Goal: Task Accomplishment & Management: Use online tool/utility

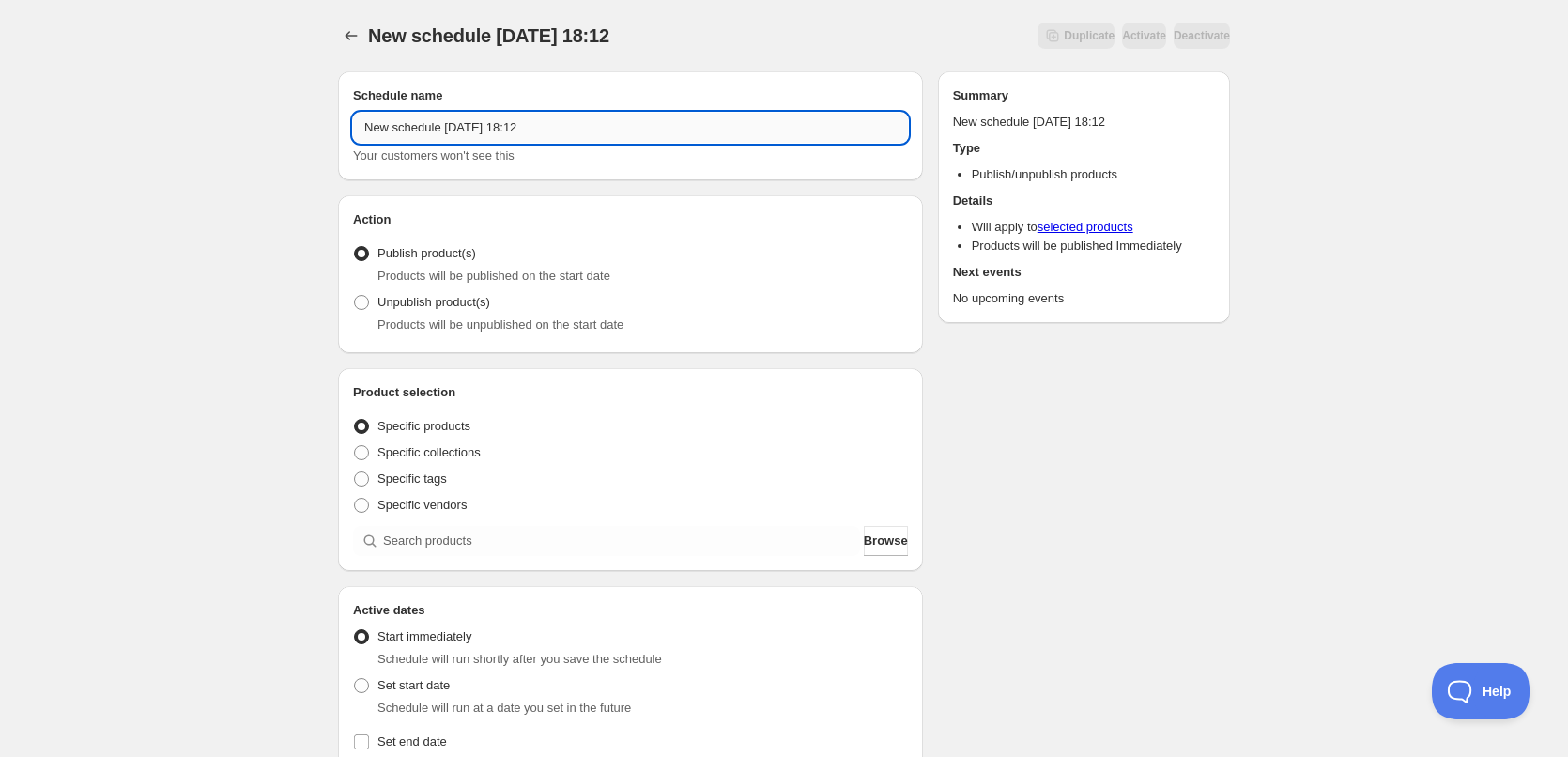
click at [477, 127] on input "New schedule [DATE] 18:12" at bounding box center [630, 128] width 555 height 30
paste input "[DATE] 11:59pm - Unpublish"
click at [430, 135] on input "[DATE] 11:59pm - Unpublish" at bounding box center [630, 128] width 555 height 30
type input "[DATE] 11:59pm - Unpublish"
click at [444, 318] on span "Products will be unpublished on the start date" at bounding box center [501, 325] width 246 height 14
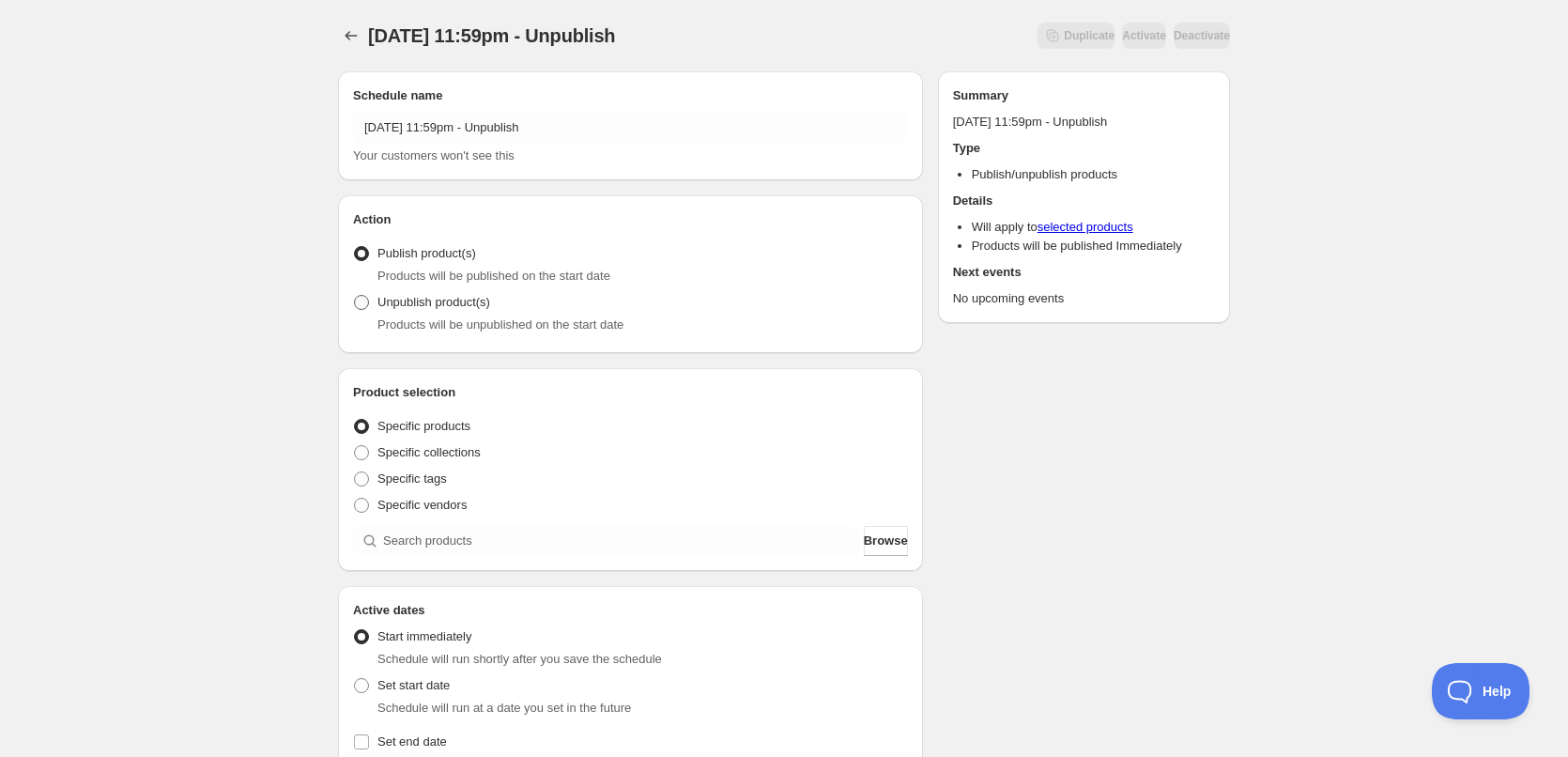
click at [441, 306] on span "Unpublish product(s)" at bounding box center [434, 302] width 113 height 14
click at [355, 296] on input "Unpublish product(s)" at bounding box center [354, 295] width 1 height 1
radio input "true"
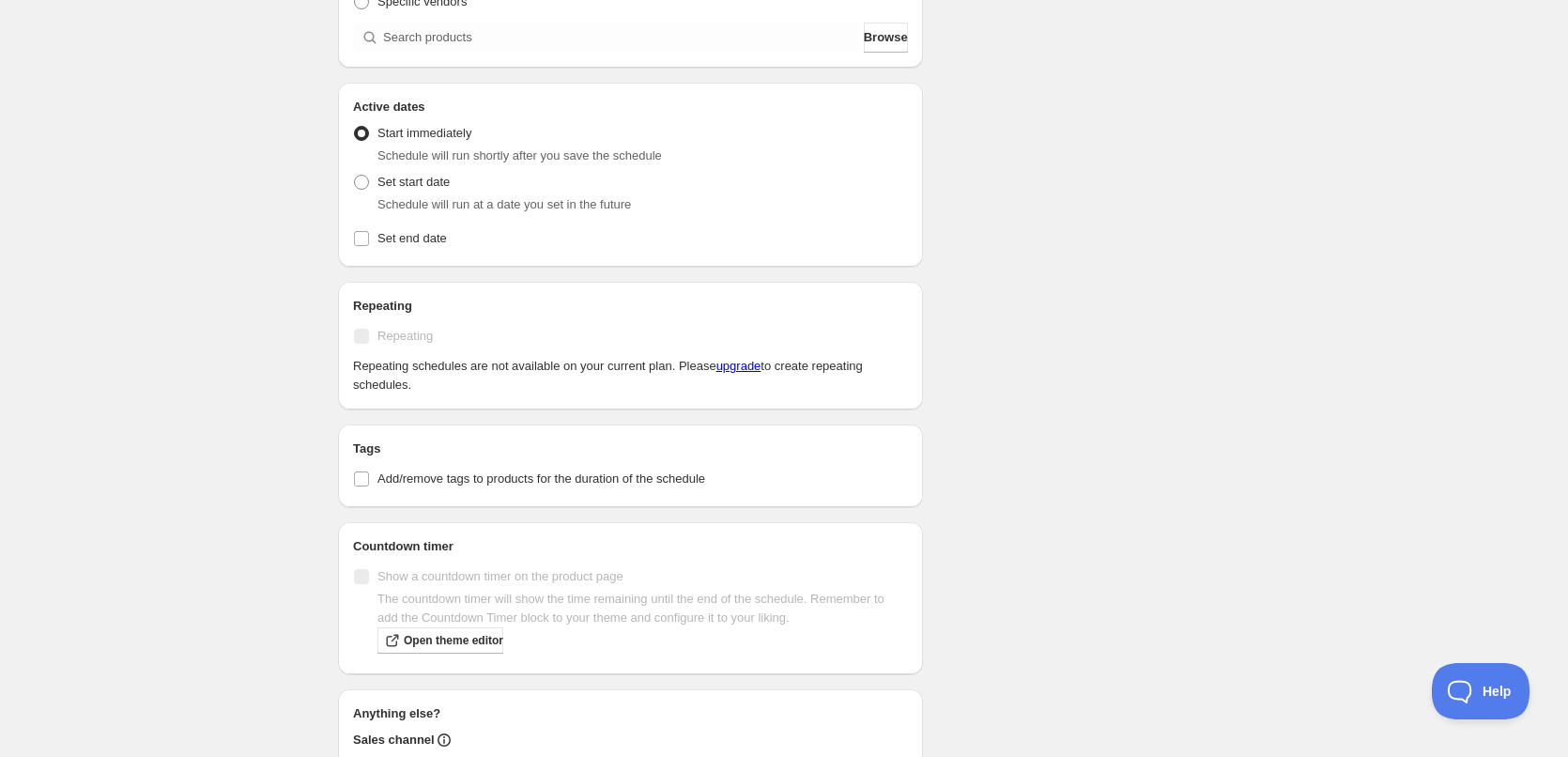
scroll to position [564, 0]
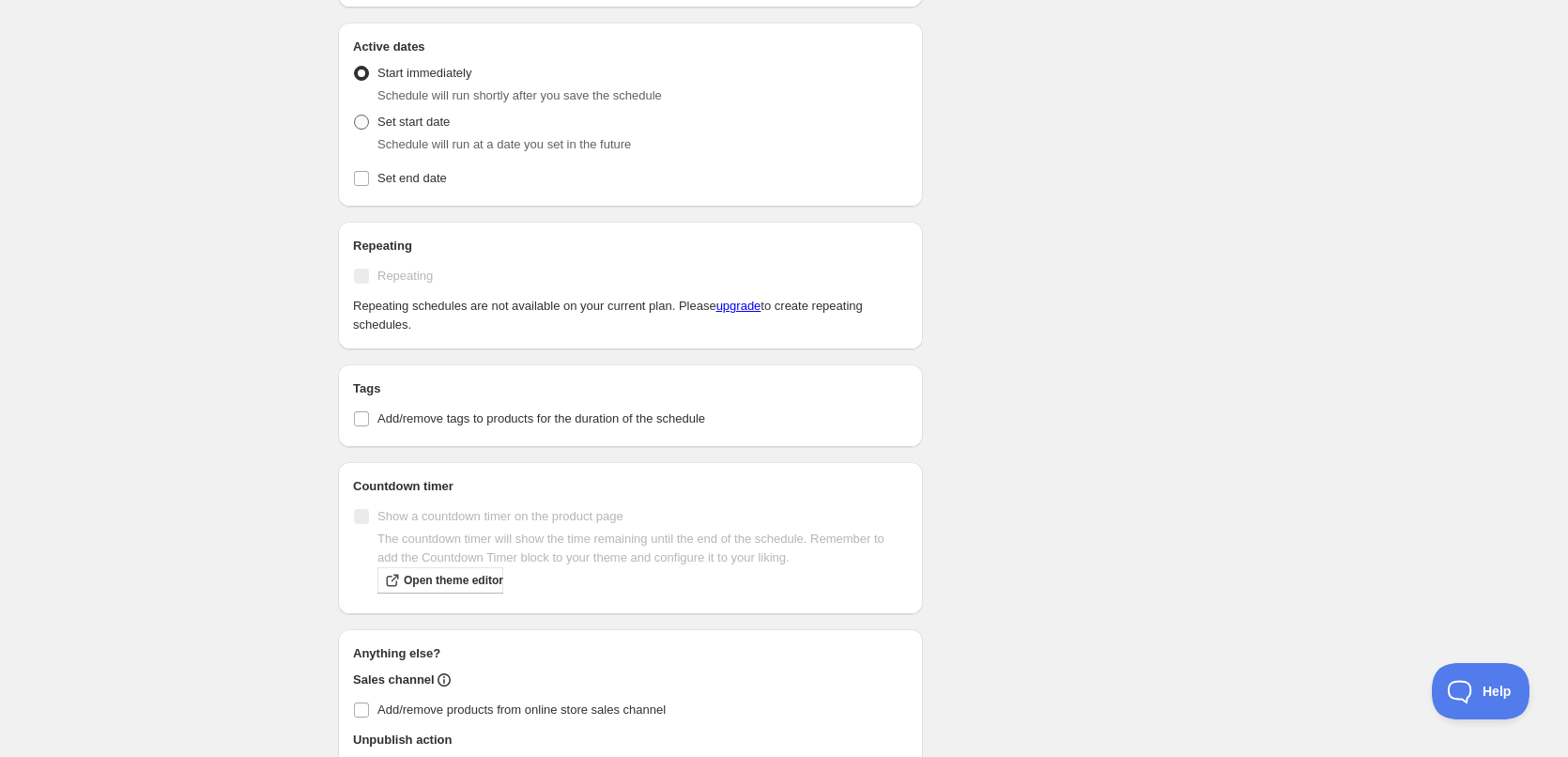
click at [415, 130] on span "Set start date" at bounding box center [414, 122] width 72 height 19
click at [355, 116] on input "Set start date" at bounding box center [354, 115] width 1 height 1
radio input "true"
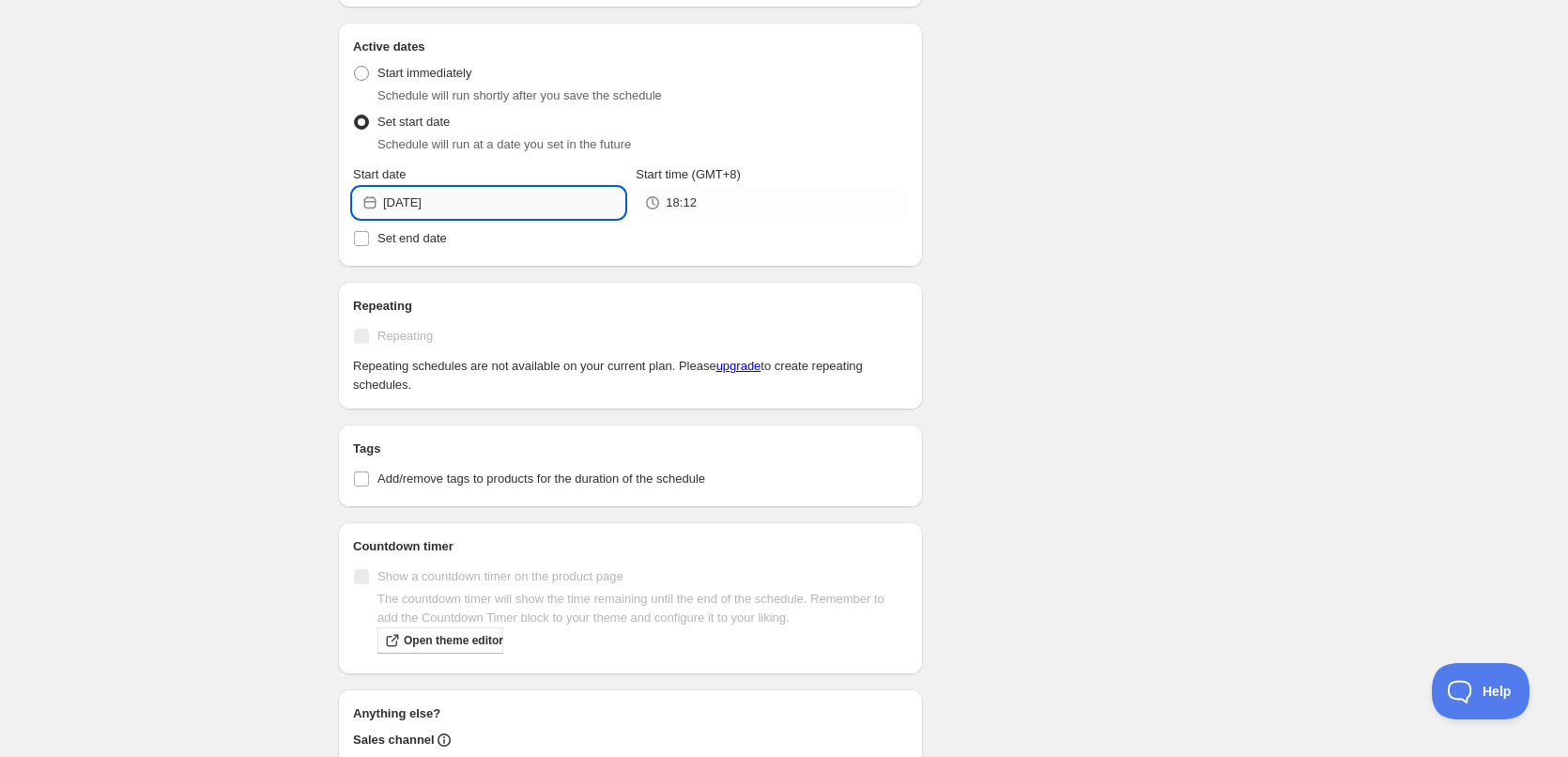
click at [483, 198] on input "[DATE]" at bounding box center [503, 203] width 241 height 30
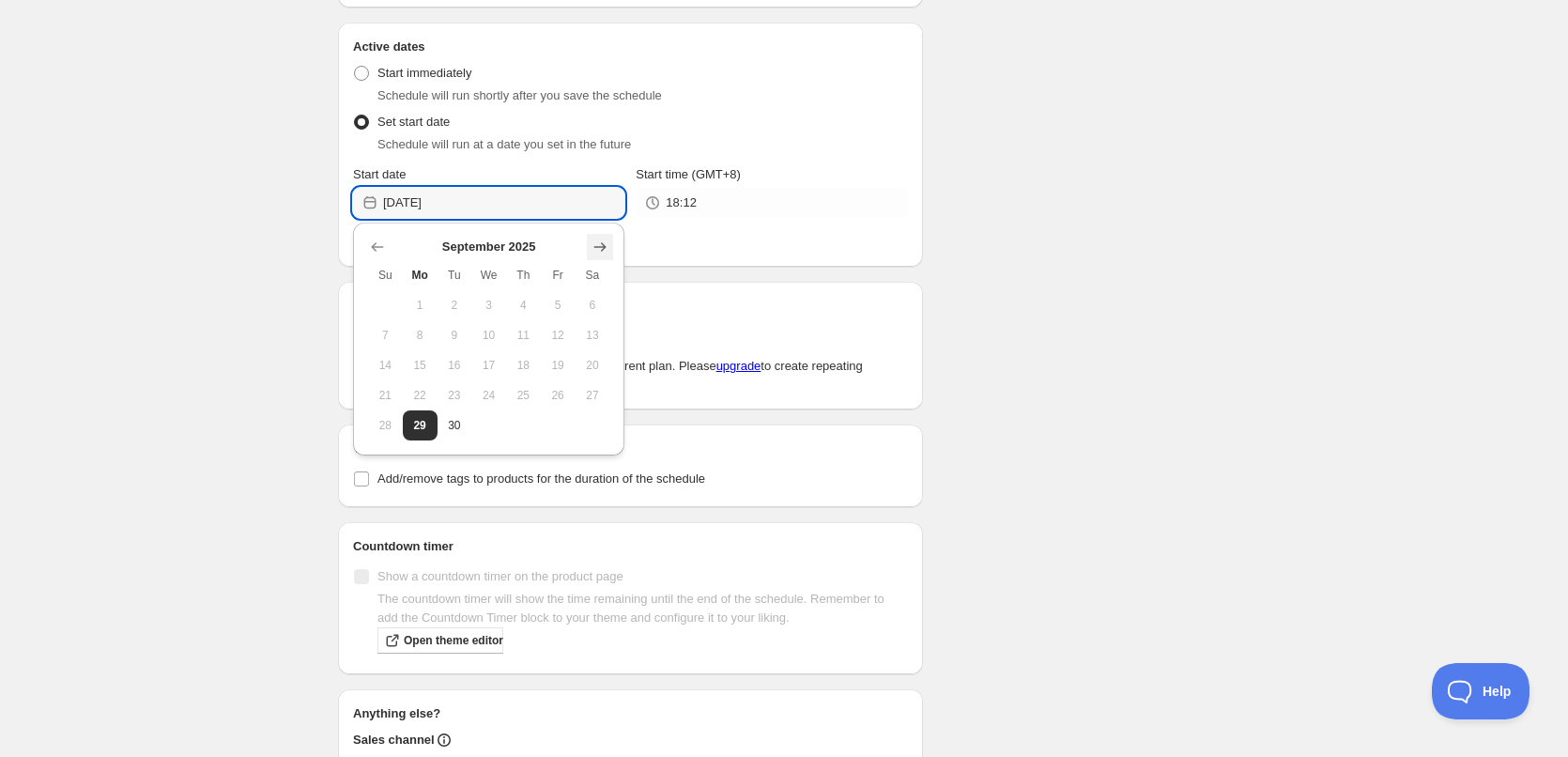
click at [613, 251] on button "Show next month, October 2025" at bounding box center [600, 247] width 26 height 26
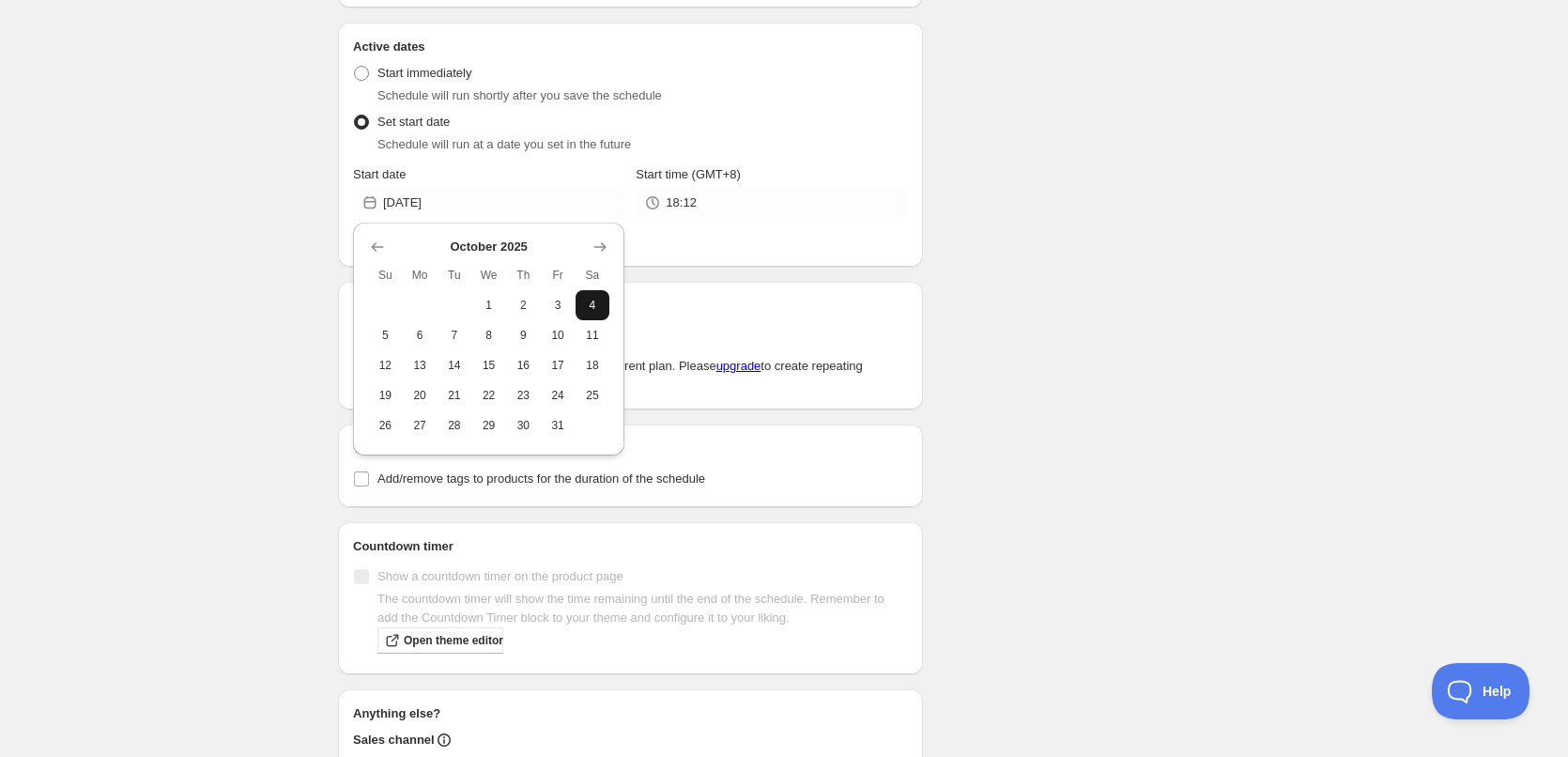
click at [591, 304] on span "4" at bounding box center [594, 305] width 20 height 15
type input "[DATE]"
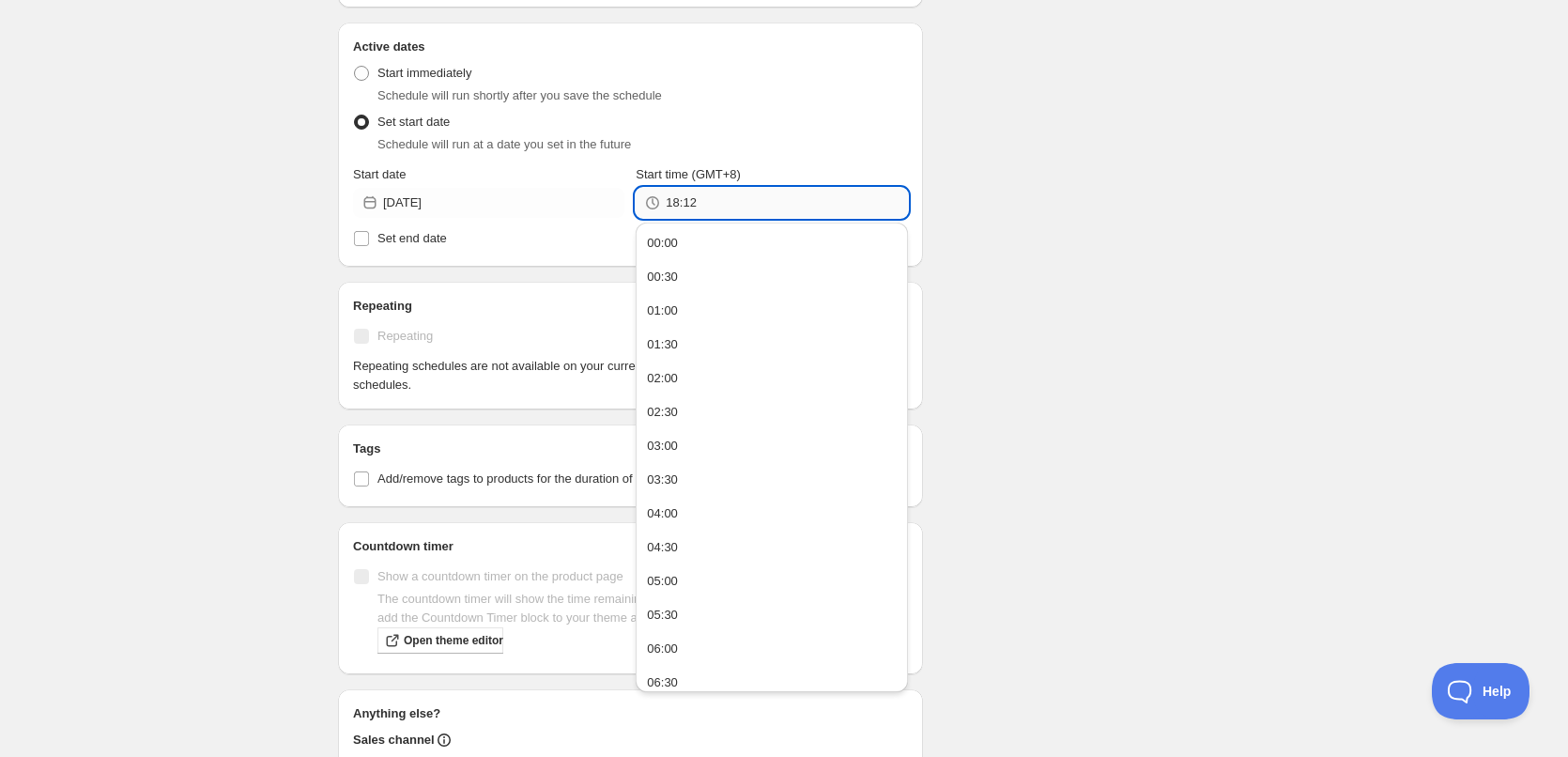
click at [671, 207] on input "18:12" at bounding box center [785, 203] width 241 height 30
click at [761, 666] on button "23:30" at bounding box center [772, 672] width 260 height 30
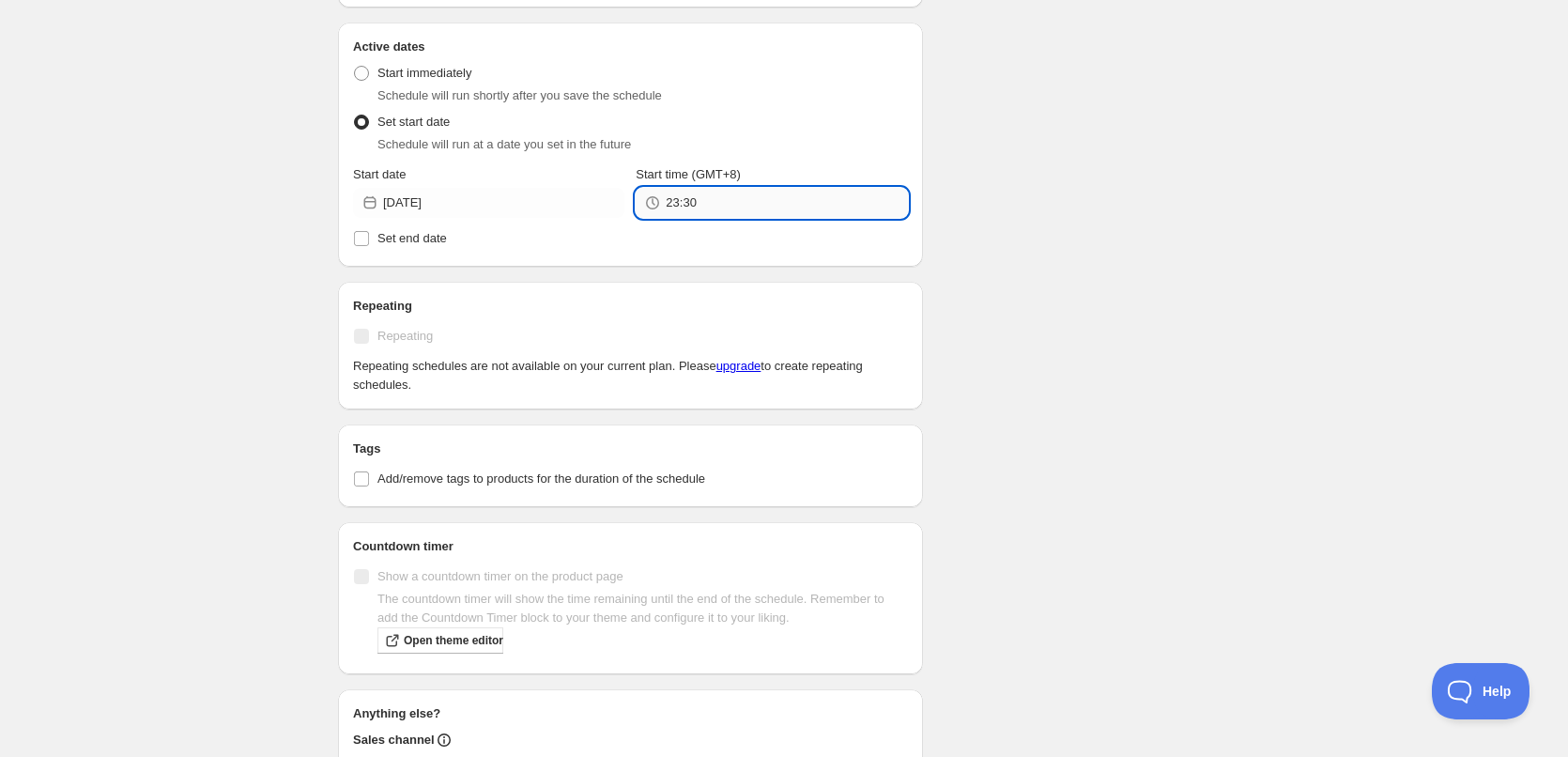
click at [708, 200] on input "23:30" at bounding box center [785, 203] width 241 height 30
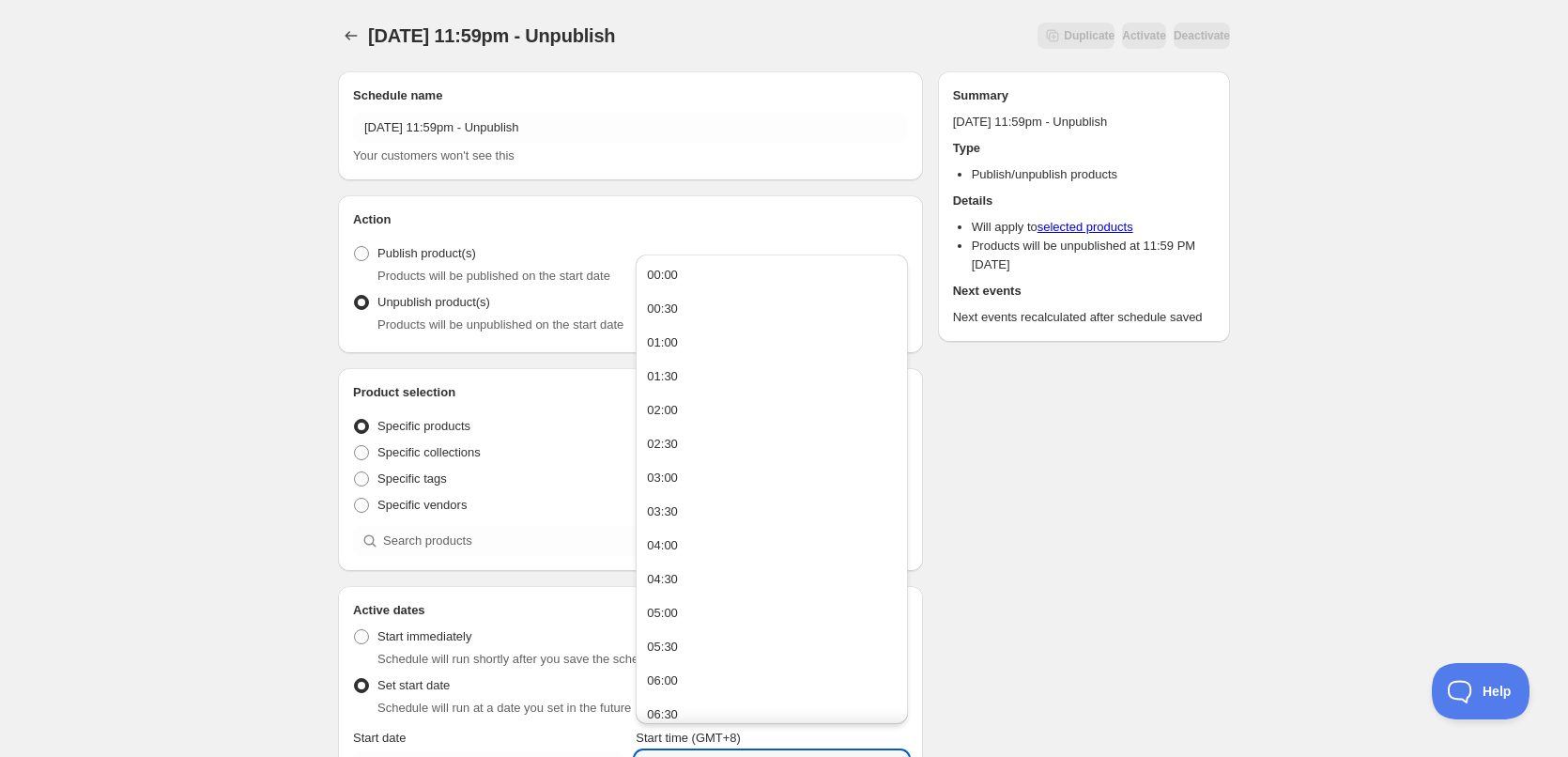
type input "23:59"
click at [1439, 433] on div "[DATE] 11:59pm - Unpublish. This page is ready [DATE] 11:59pm - Unpublish Dupli…" at bounding box center [784, 767] width 1568 height 1534
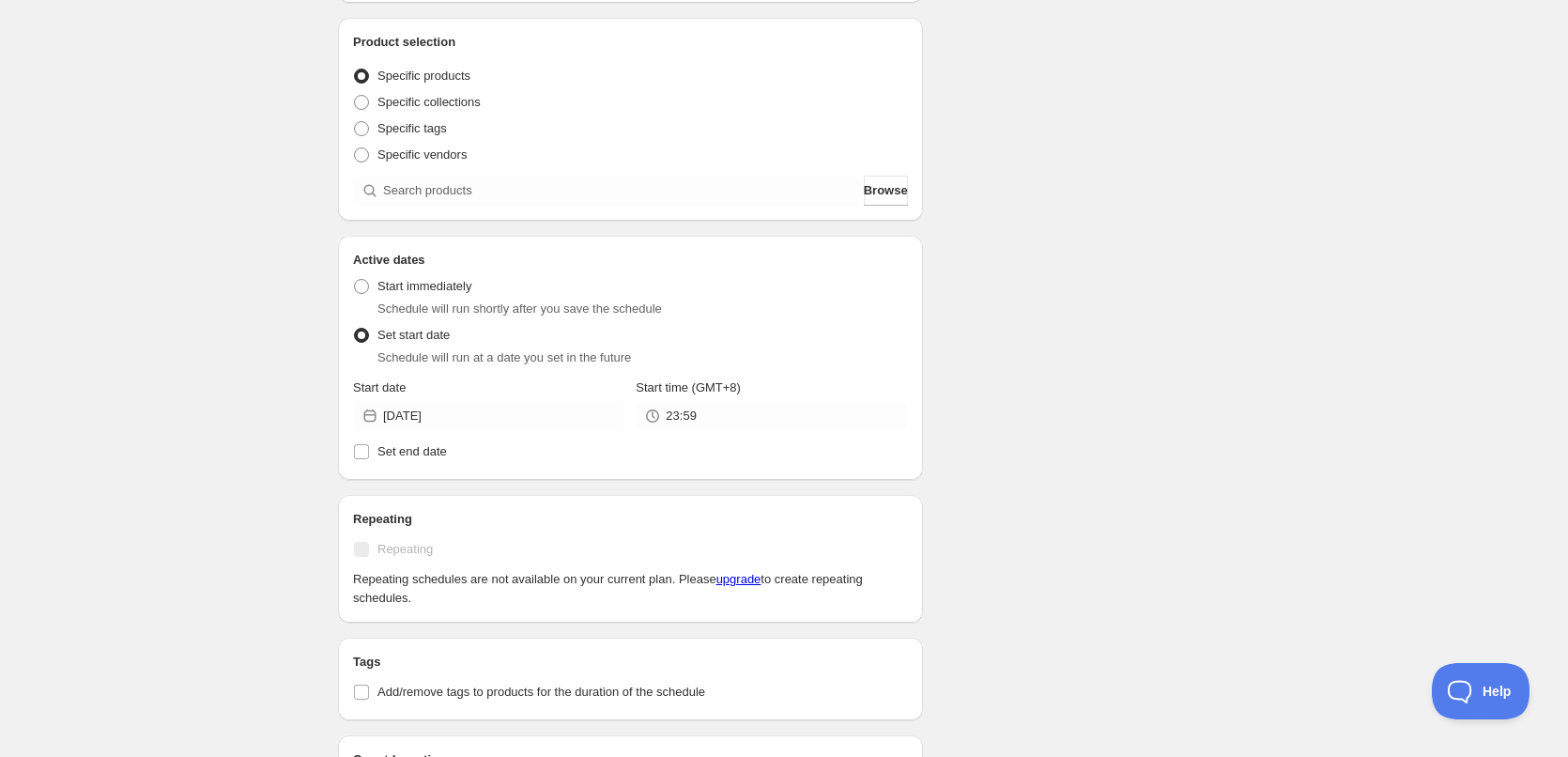
scroll to position [282, 0]
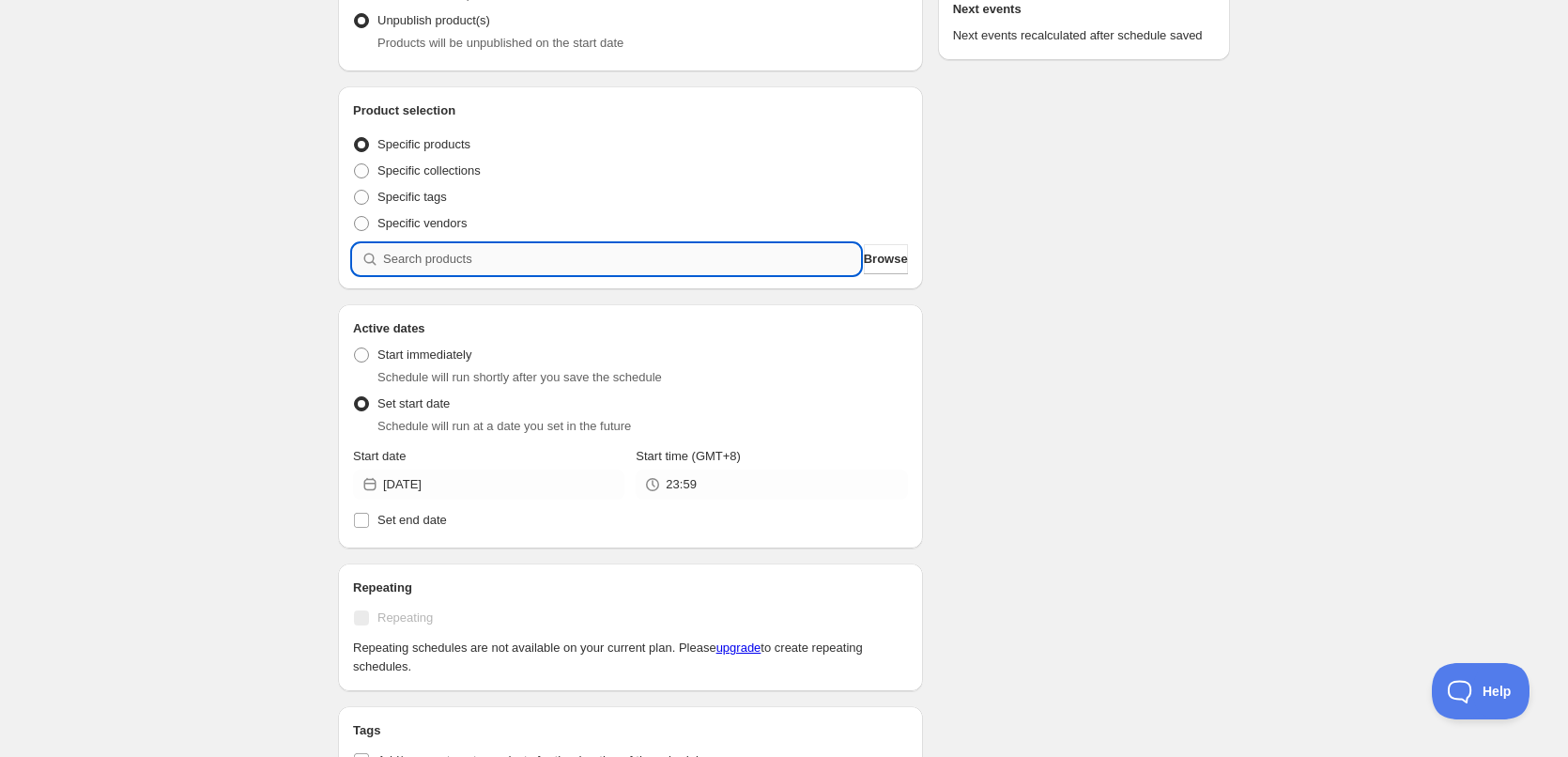
click at [437, 257] on input "search" at bounding box center [621, 259] width 477 height 30
paste input "Cream Of Vegetable Soup"
type input "Cream Of Vegetable Soup"
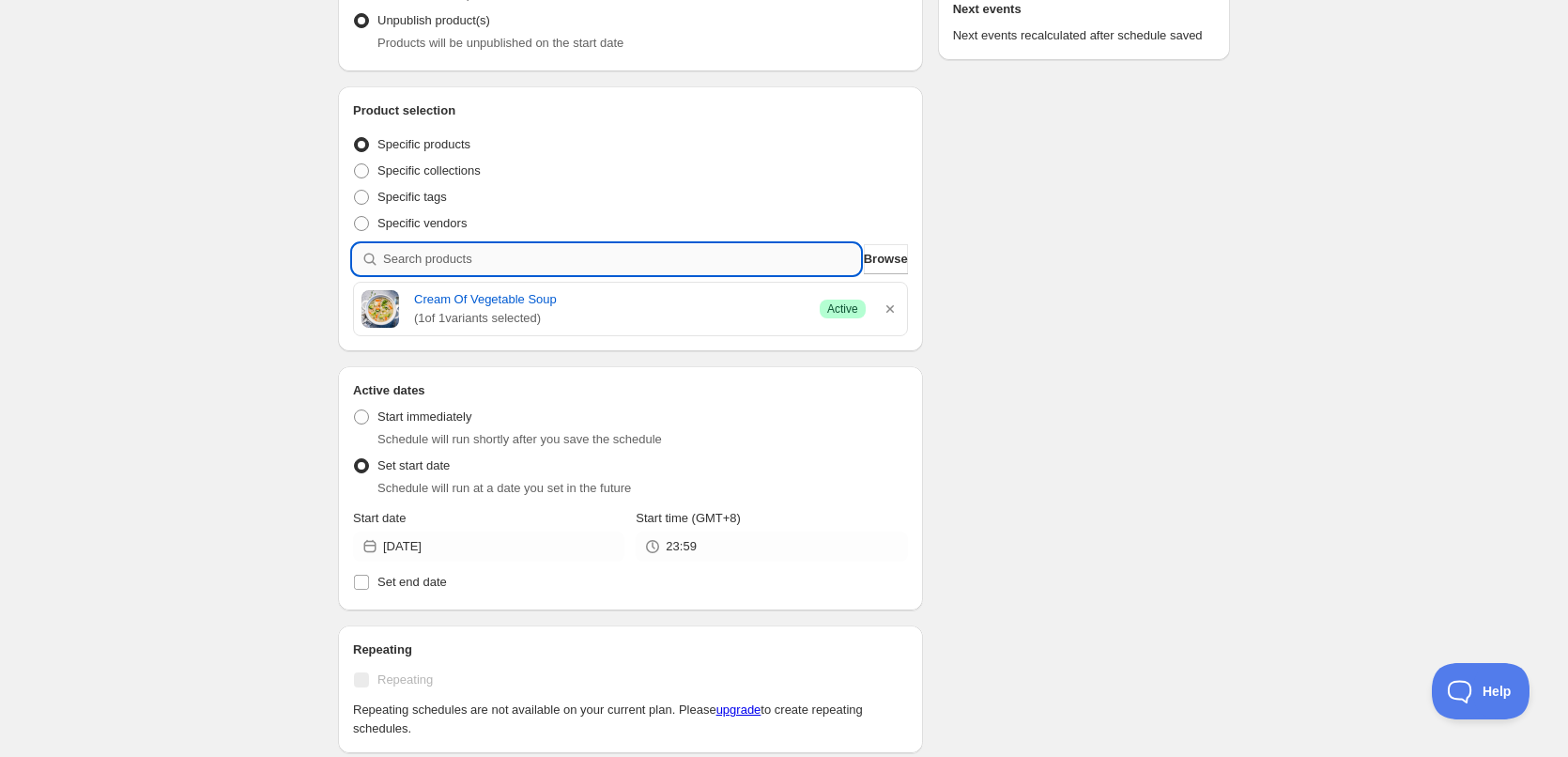
click at [505, 264] on input "search" at bounding box center [621, 259] width 477 height 30
paste input "Sticky Miso Rice Bowl"
type input "Sticky Miso Rice Bowl"
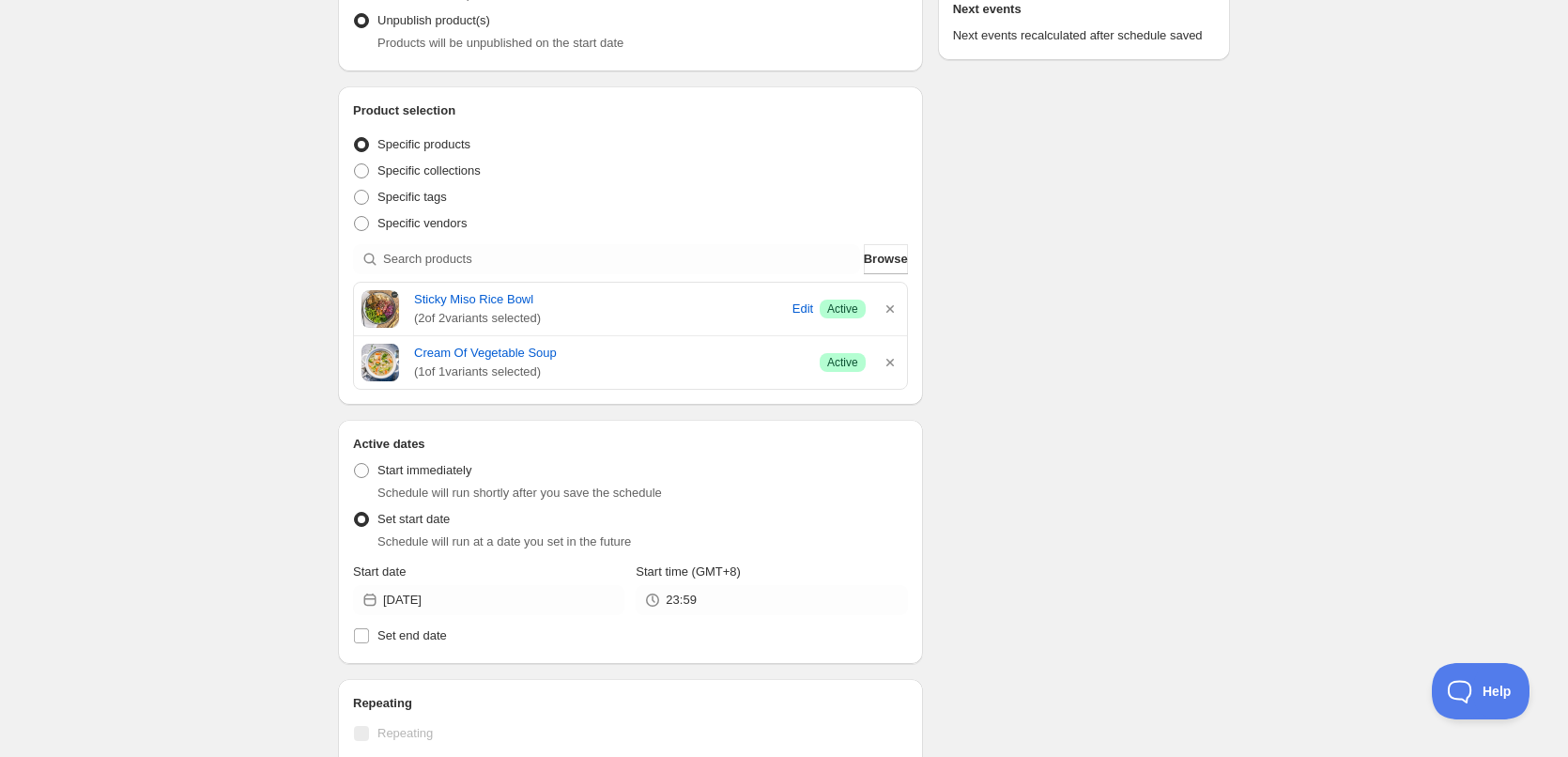
click at [468, 278] on div "Product selection Entity type Specific products Specific collections Specific t…" at bounding box center [630, 245] width 555 height 288
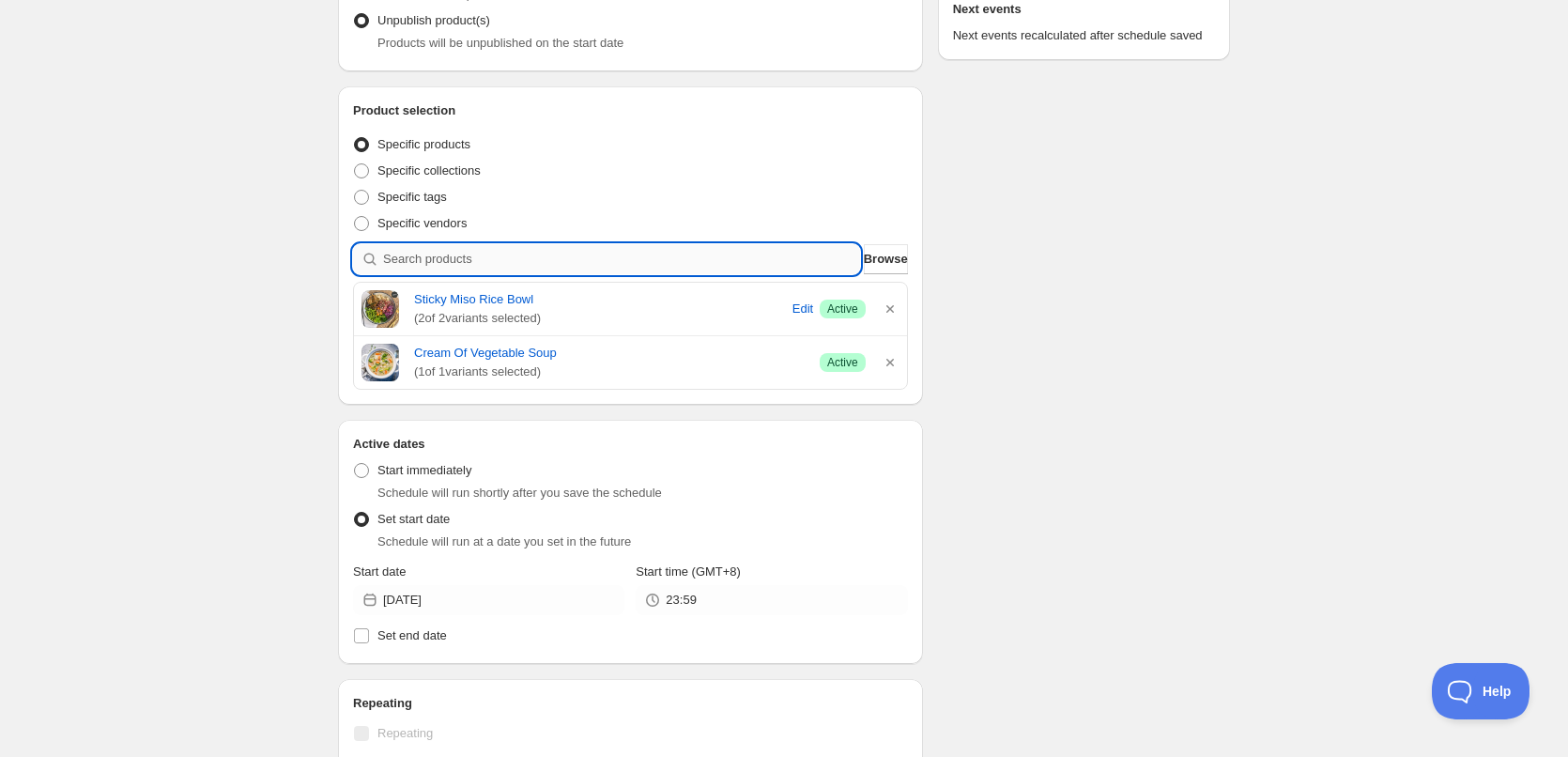
click at [470, 265] on input "search" at bounding box center [621, 259] width 477 height 30
paste input "Mushroom Bourguignon"
type input "Mushroom Bourguignon"
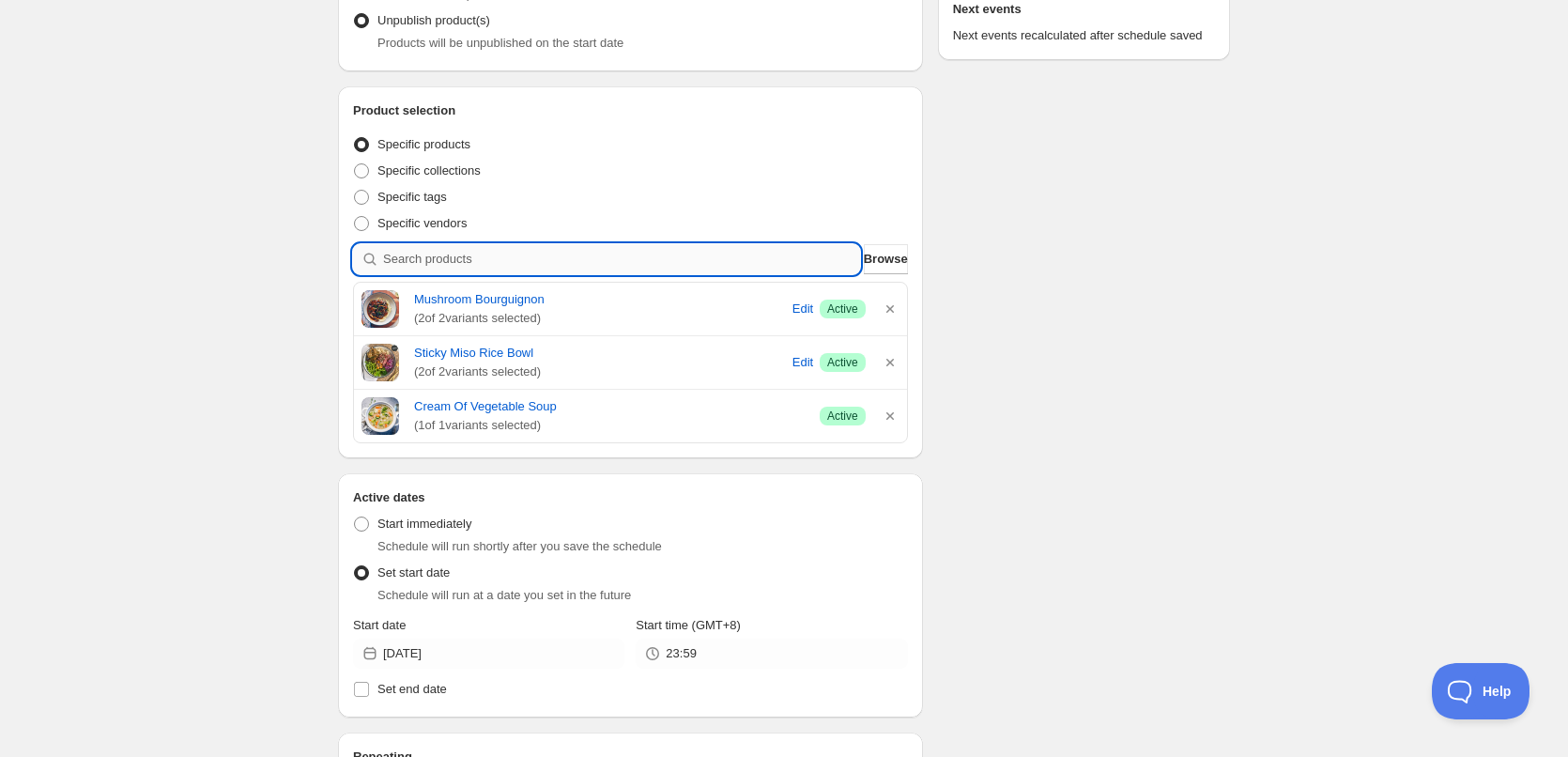
click at [432, 254] on input "search" at bounding box center [621, 259] width 477 height 30
paste input "Creamy Veg [PERSON_NAME]"
type input "Creamy Veg [PERSON_NAME]"
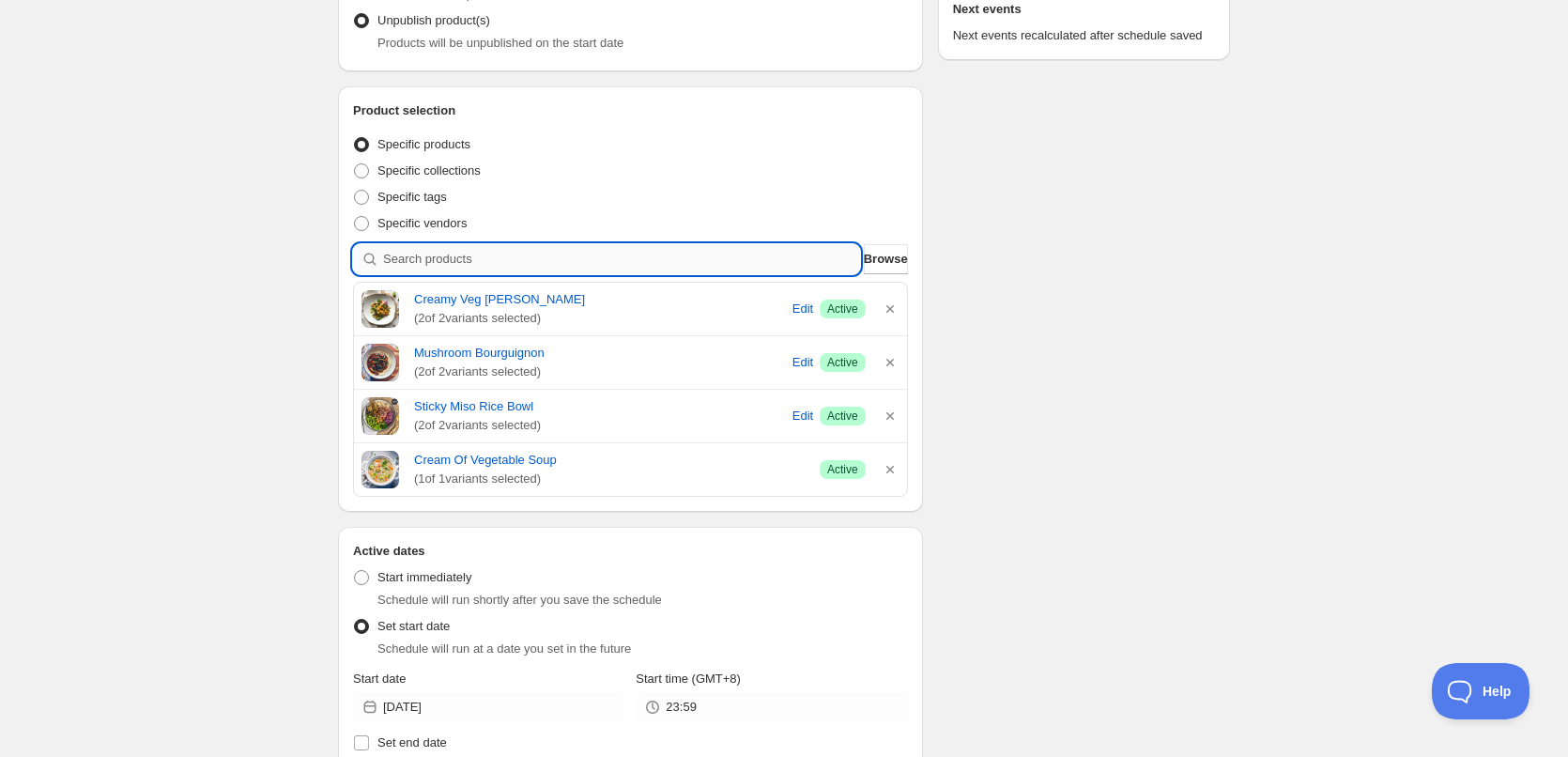
click at [617, 266] on input "search" at bounding box center [621, 259] width 477 height 30
paste input "General [PERSON_NAME] Tofu"
type input "General [PERSON_NAME] Tofu"
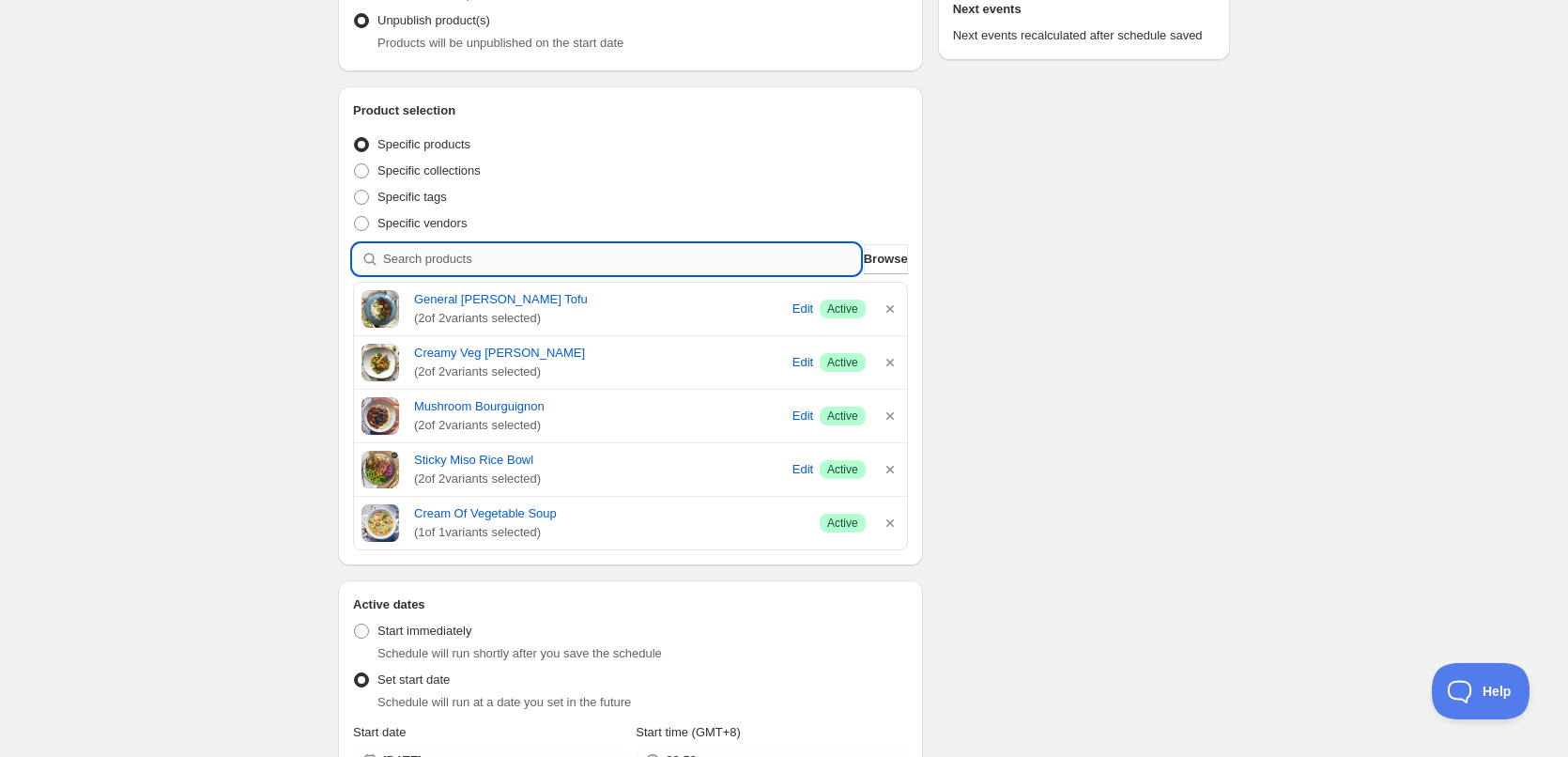
click at [651, 266] on input "search" at bounding box center [621, 259] width 477 height 30
paste input "Creamy Chicken and Bac"
type input "Creamy Chicken and Bac"
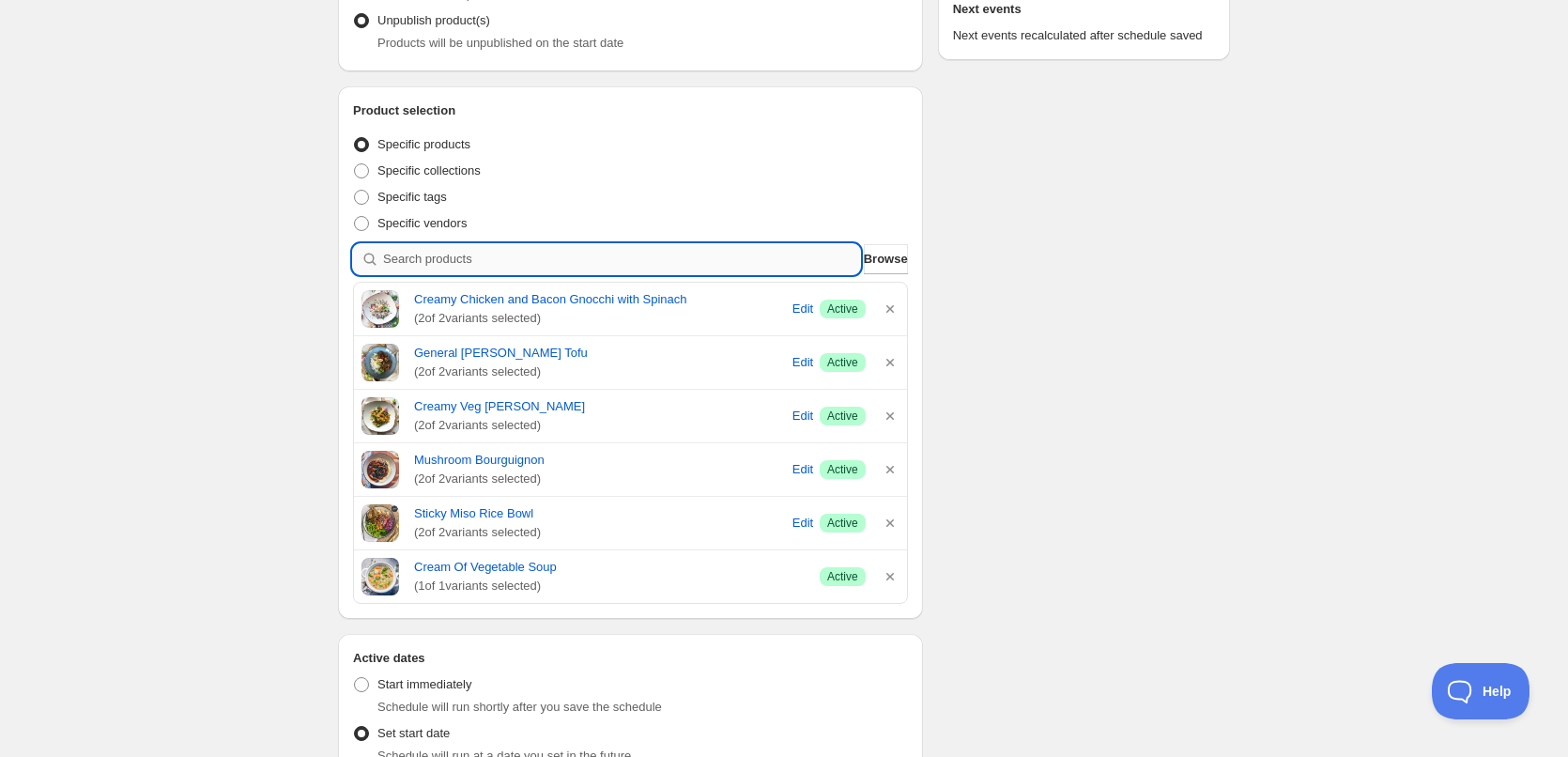
click at [585, 259] on input "search" at bounding box center [621, 259] width 477 height 30
paste input "Chicken Satay and Thai..."
type input "Chicken Satay and Thai..."
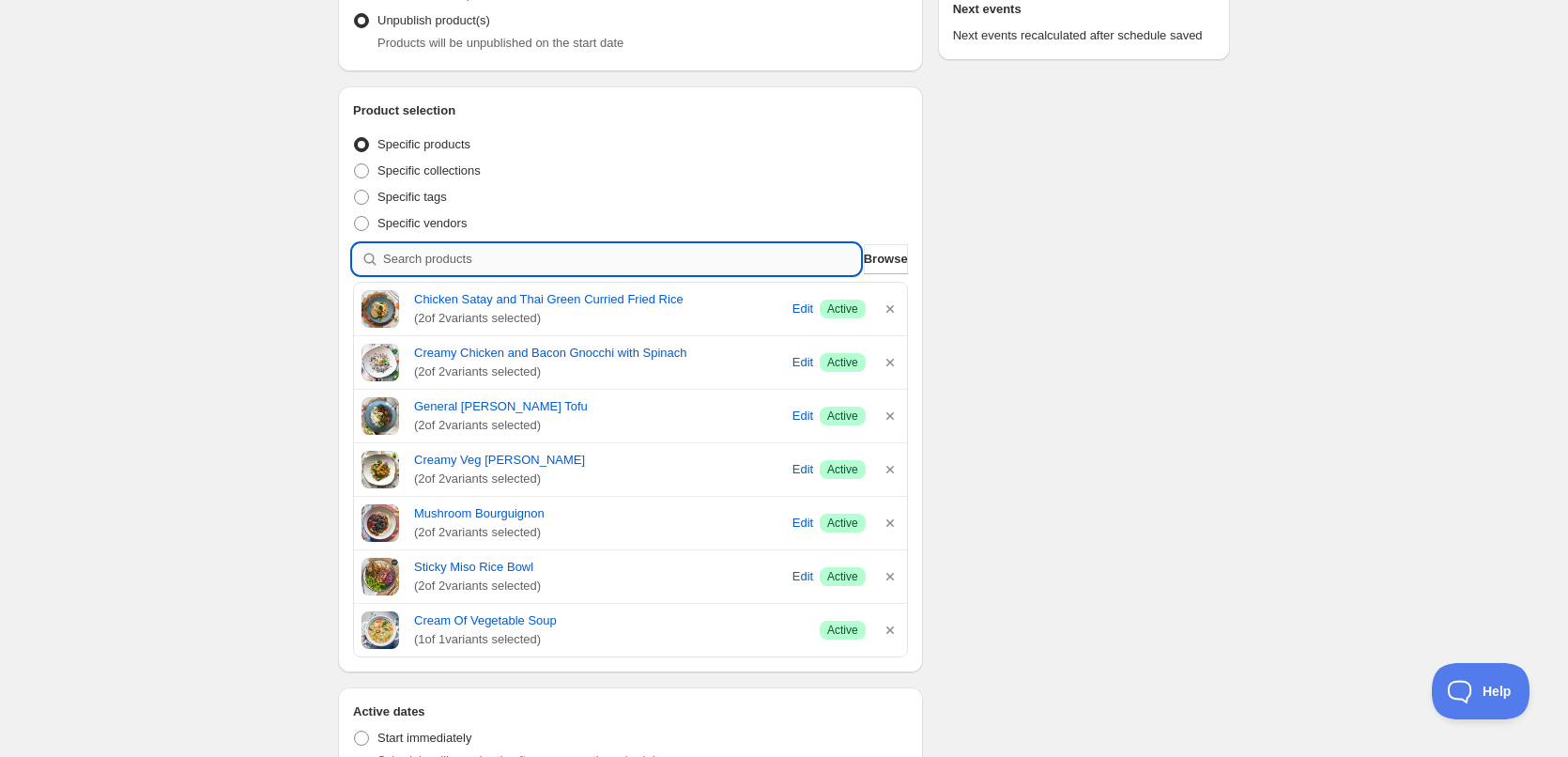
click at [478, 255] on input "search" at bounding box center [621, 259] width 477 height 30
paste input "Steak Fajita Bowl With..."
type input "Steak Fajita Bowl With..."
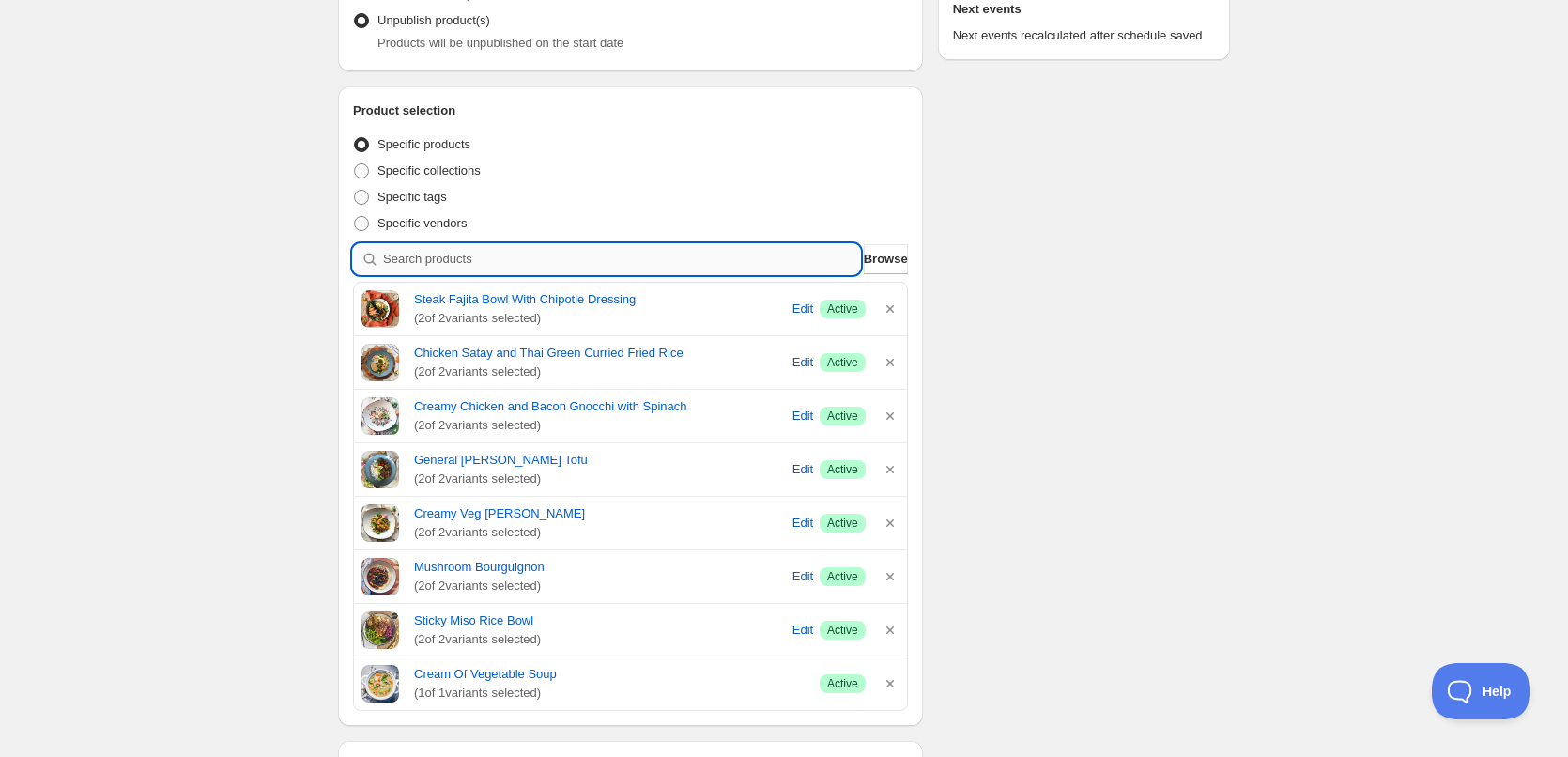
click at [427, 256] on input "search" at bounding box center [621, 259] width 477 height 30
paste input "Nanna's County Cottage Pie"
type input "Nanna's County Cottage Pie"
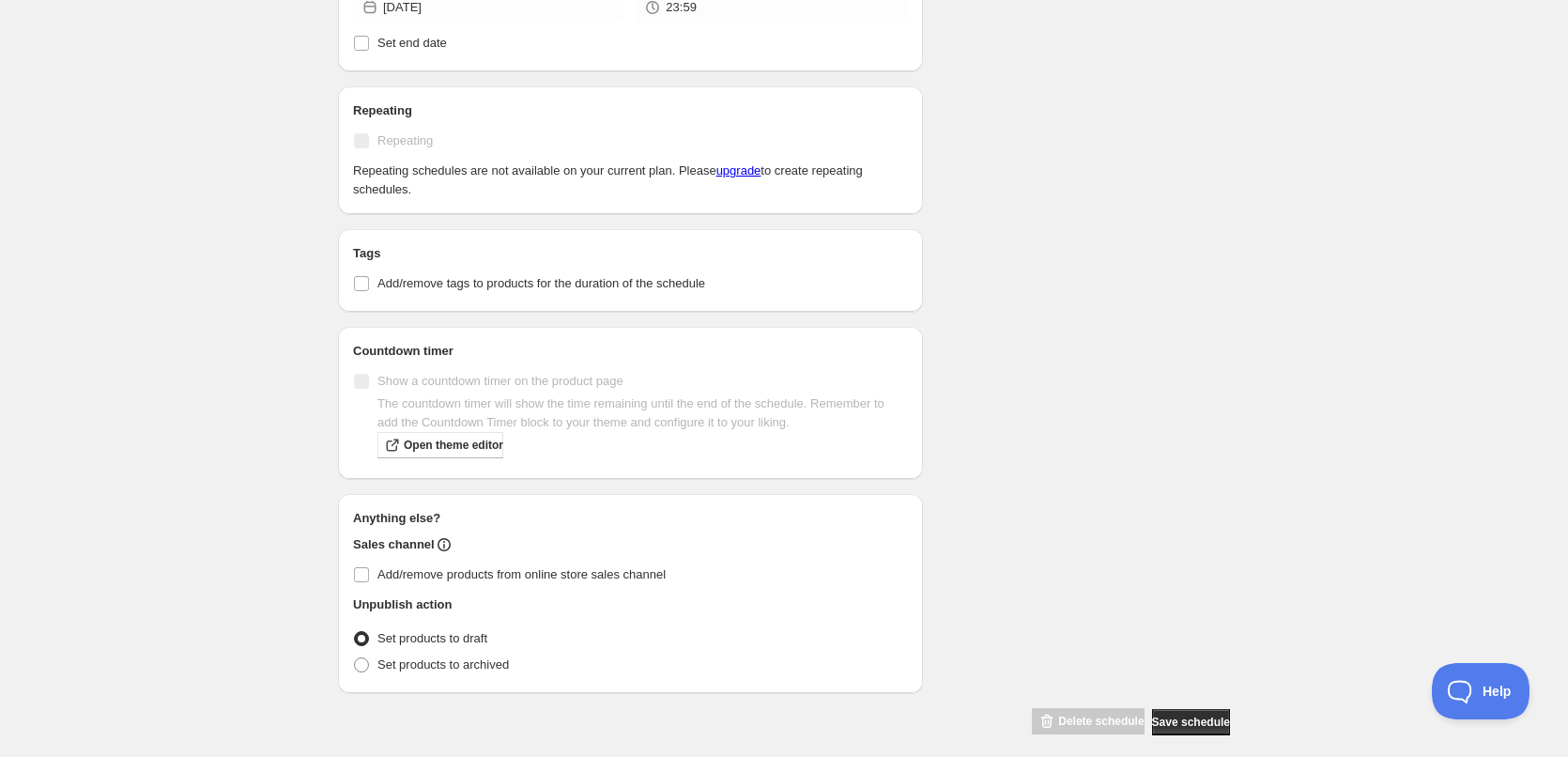
scroll to position [1265, 0]
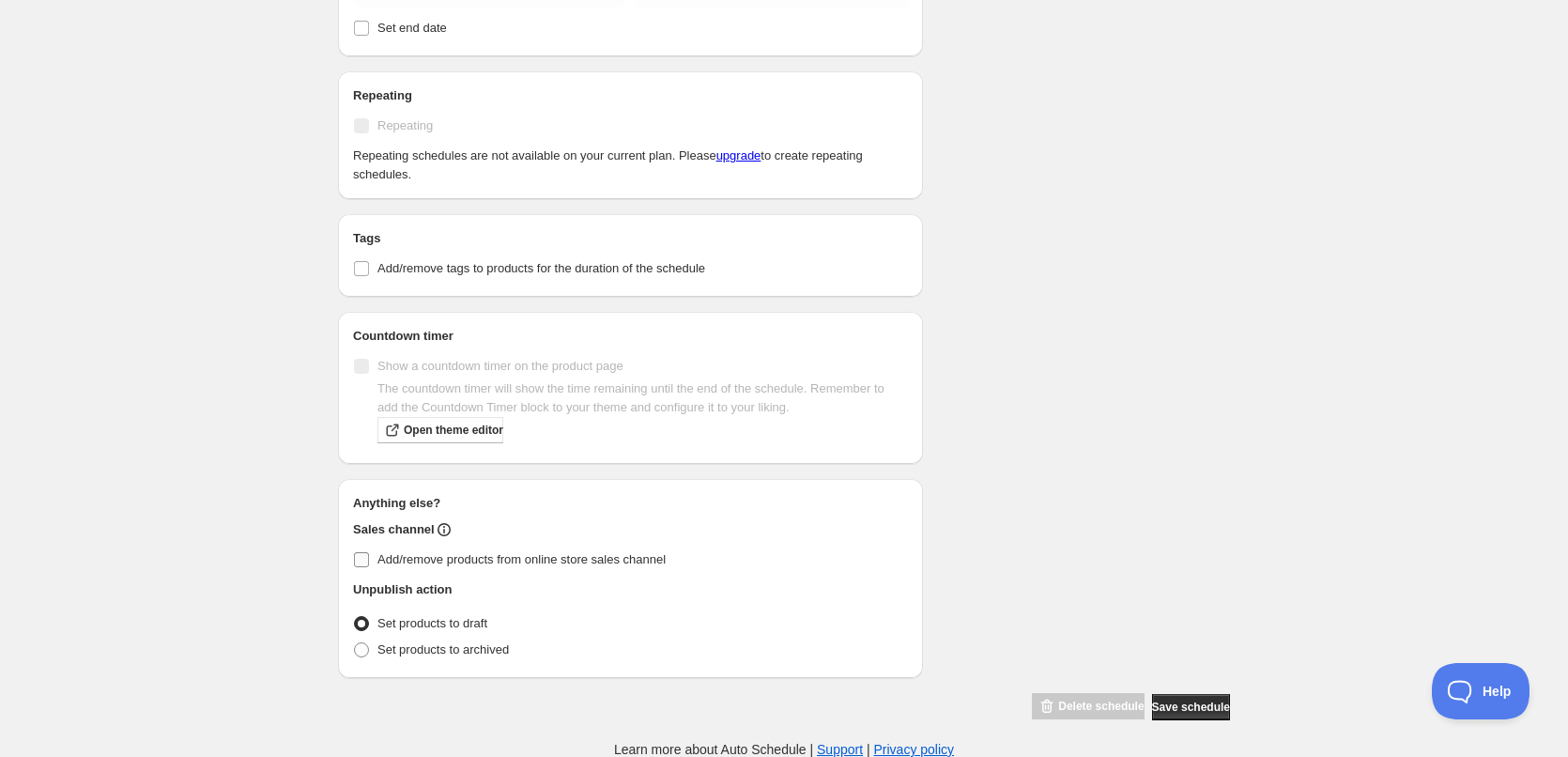
click at [582, 570] on label "Add/remove products from online store sales channel" at bounding box center [630, 560] width 555 height 26
click at [369, 568] on input "Add/remove products from online store sales channel" at bounding box center [361, 560] width 15 height 15
checkbox input "true"
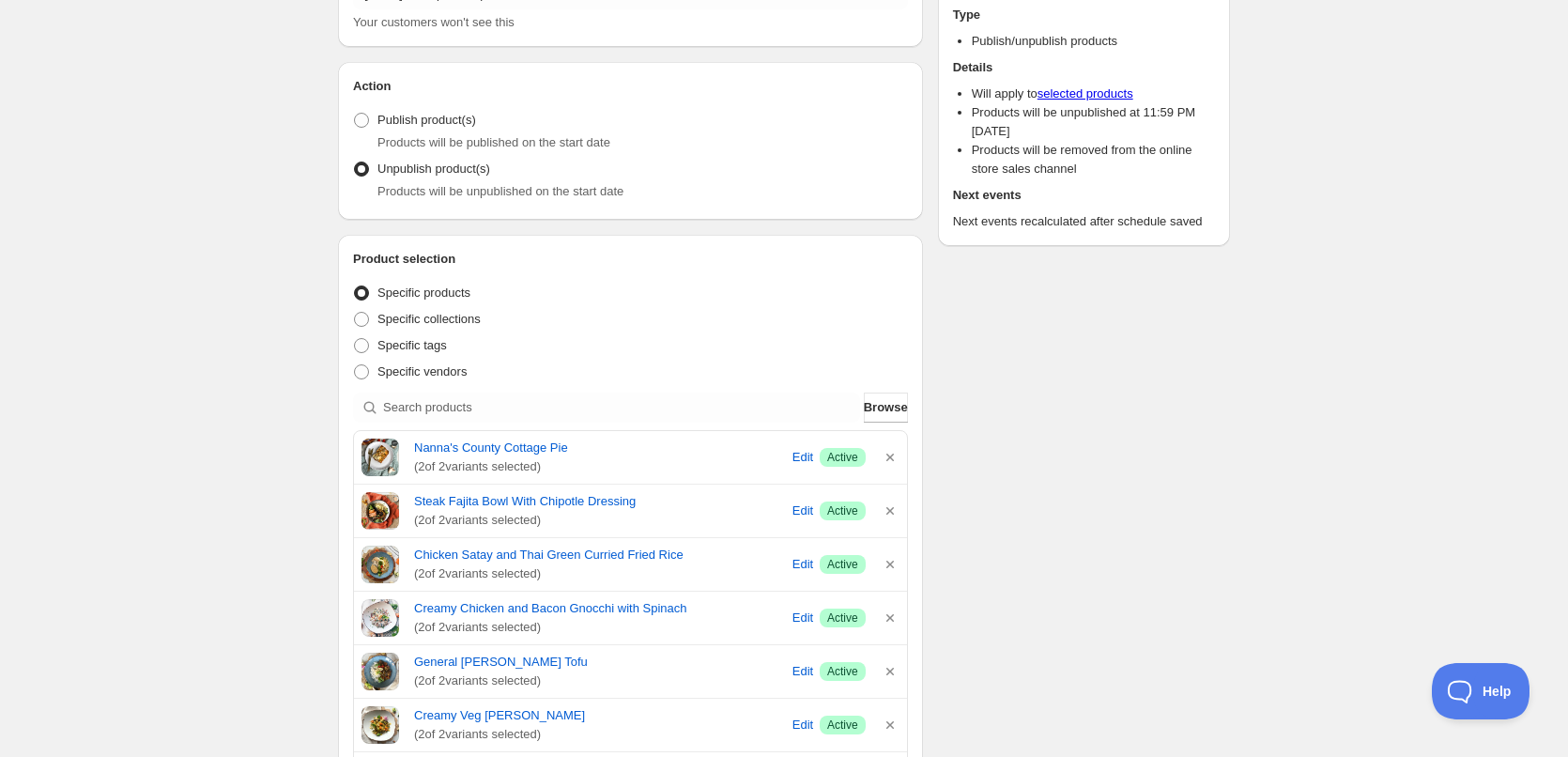
scroll to position [0, 0]
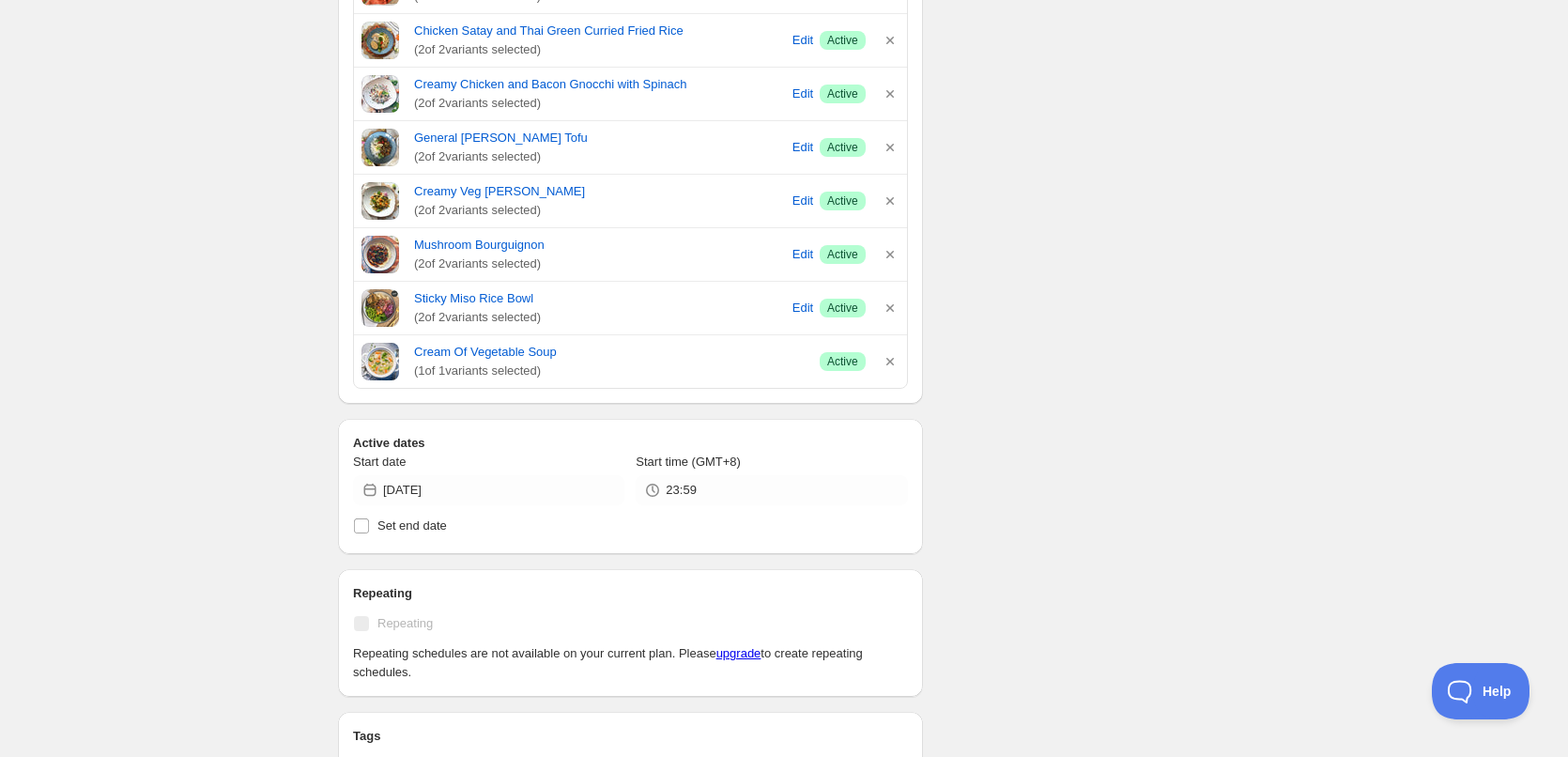
scroll to position [1156, 0]
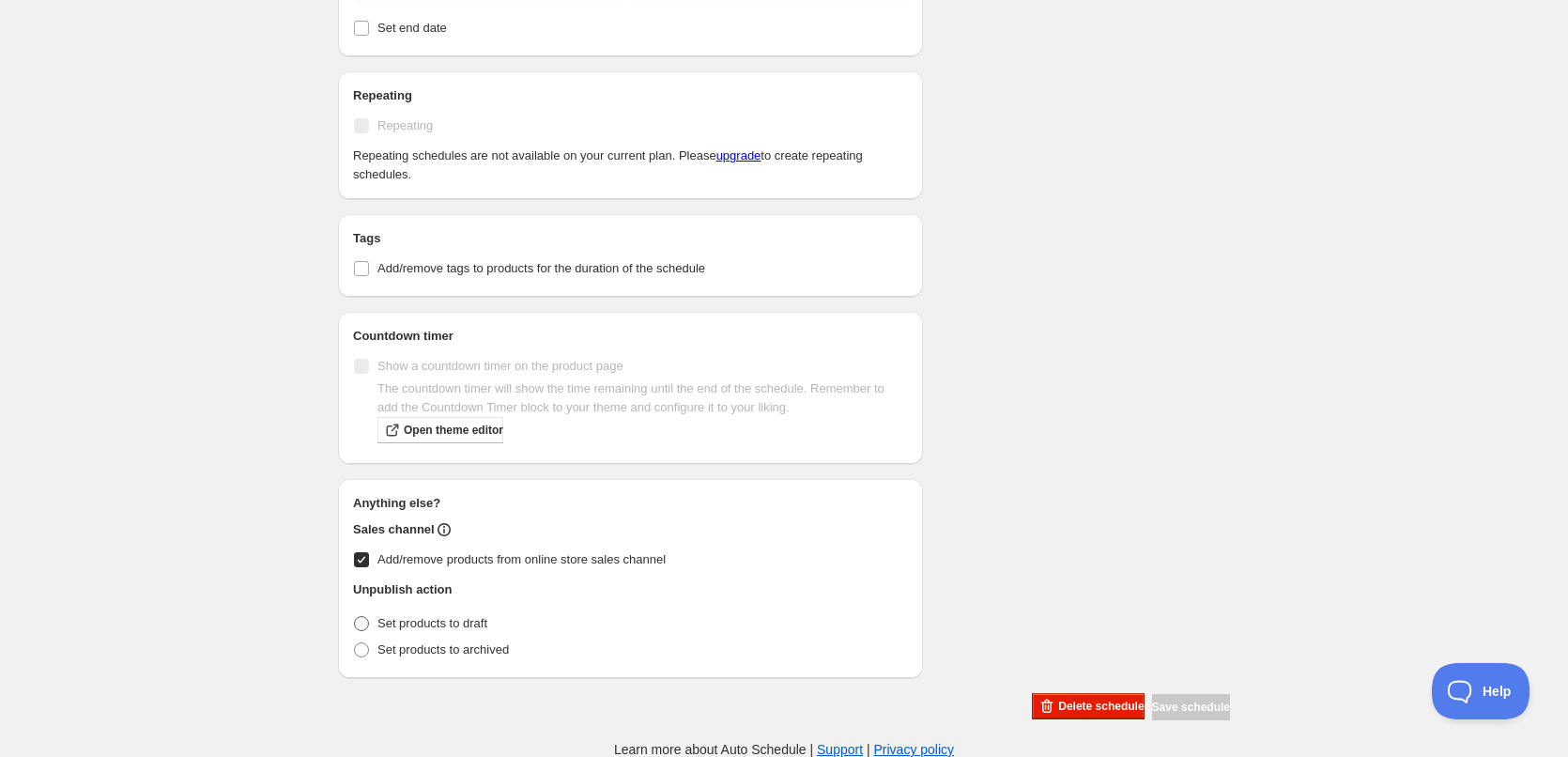
click at [444, 625] on span "Set products to draft" at bounding box center [433, 623] width 110 height 14
click at [355, 617] on input "Set products to draft" at bounding box center [354, 616] width 1 height 1
radio input "true"
type input "New schedule [DATE] 18:12"
type input "[DATE]"
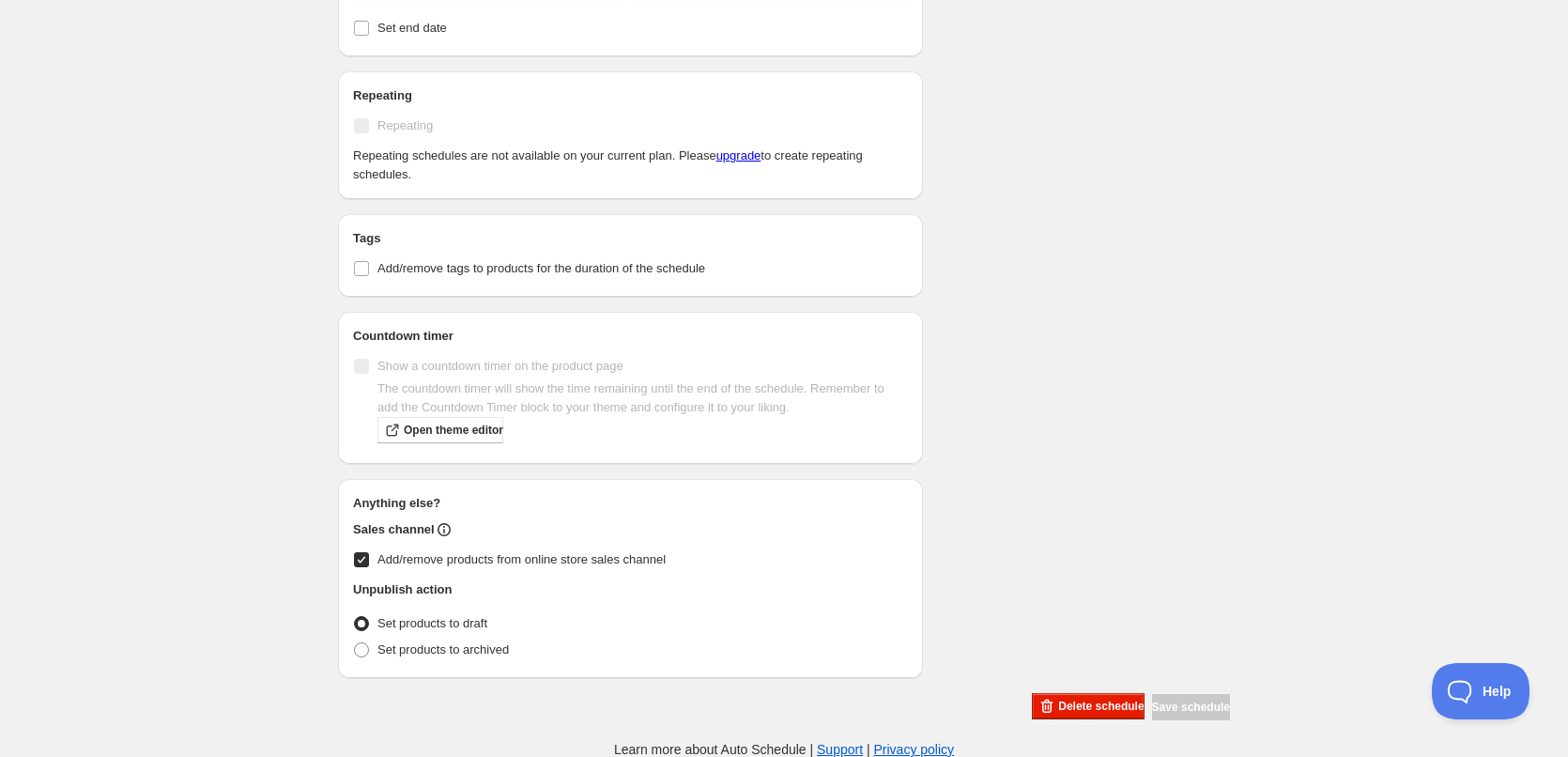
type input "18:12"
radio input "true"
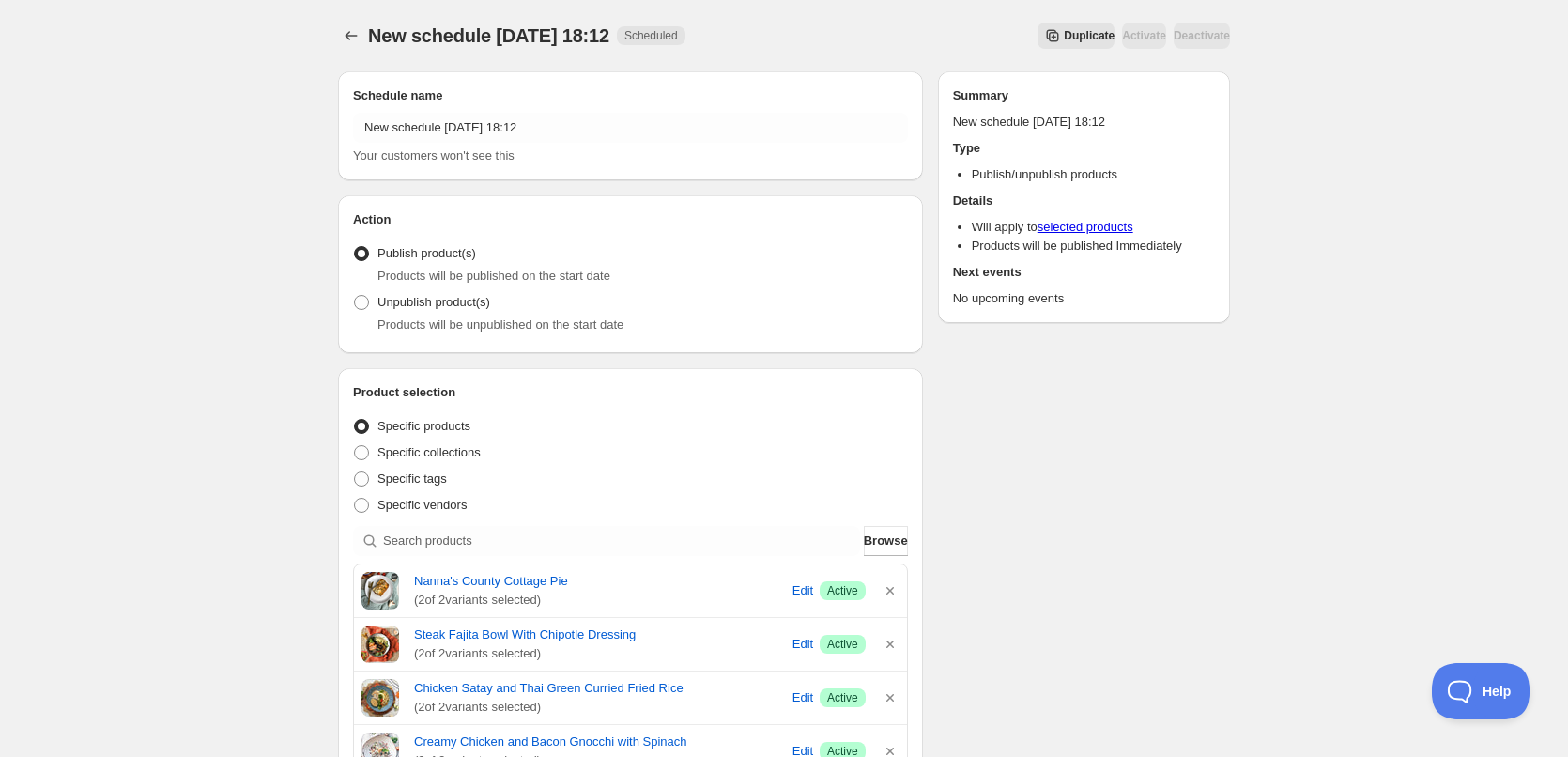
type input "New schedule [DATE] 18:16"
type input "18:16"
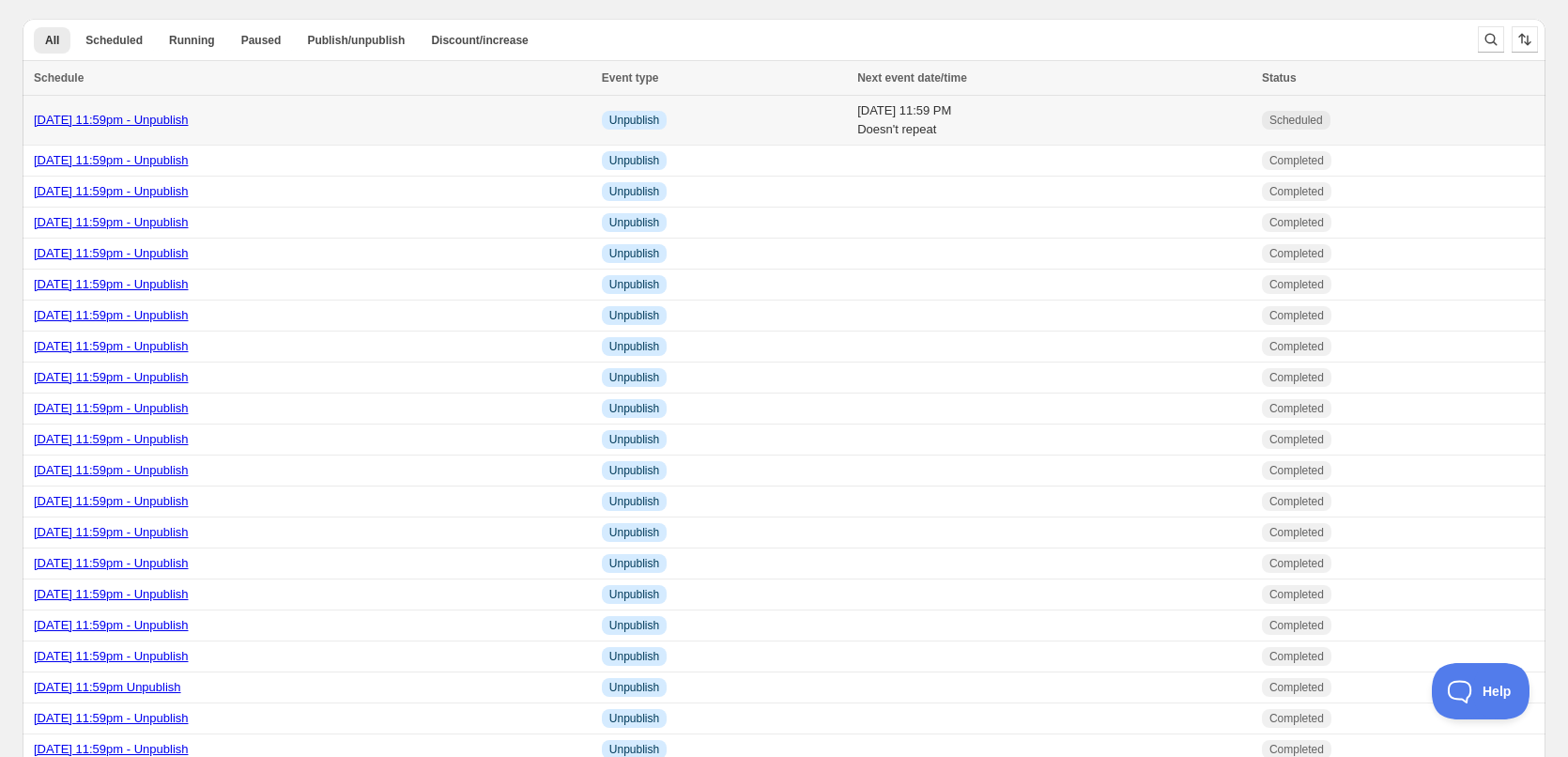
click at [519, 116] on div "[DATE] 11:59pm - Unpublish" at bounding box center [312, 120] width 557 height 19
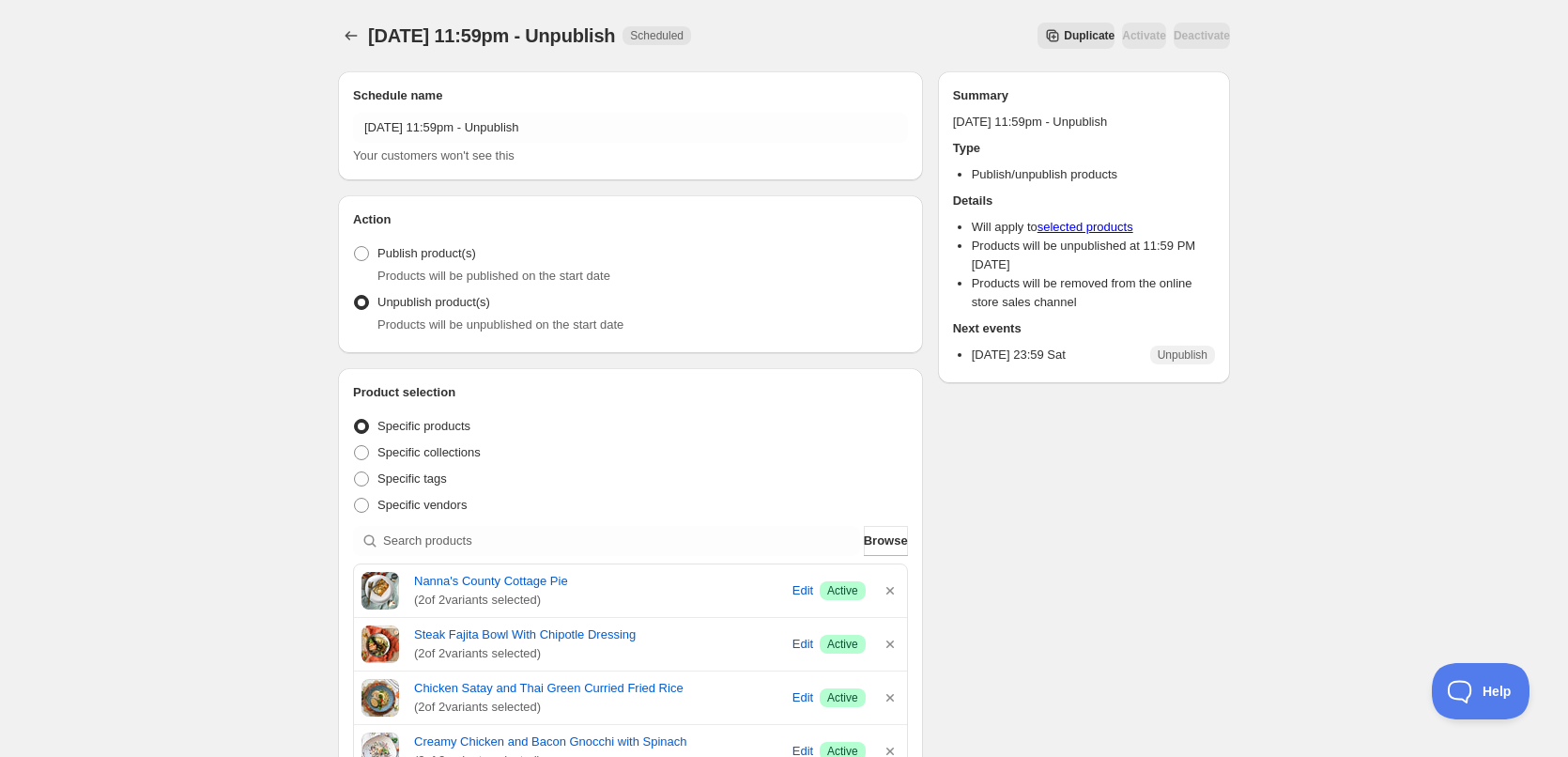
drag, startPoint x: 1096, startPoint y: 311, endPoint x: 1082, endPoint y: 306, distance: 14.9
click at [343, 31] on icon "Schedules" at bounding box center [351, 35] width 19 height 19
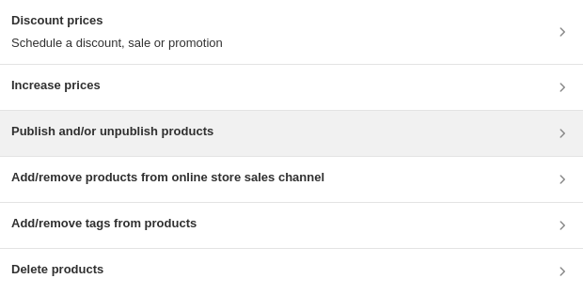
click at [140, 135] on h3 "Publish and/or unpublish products" at bounding box center [112, 131] width 202 height 19
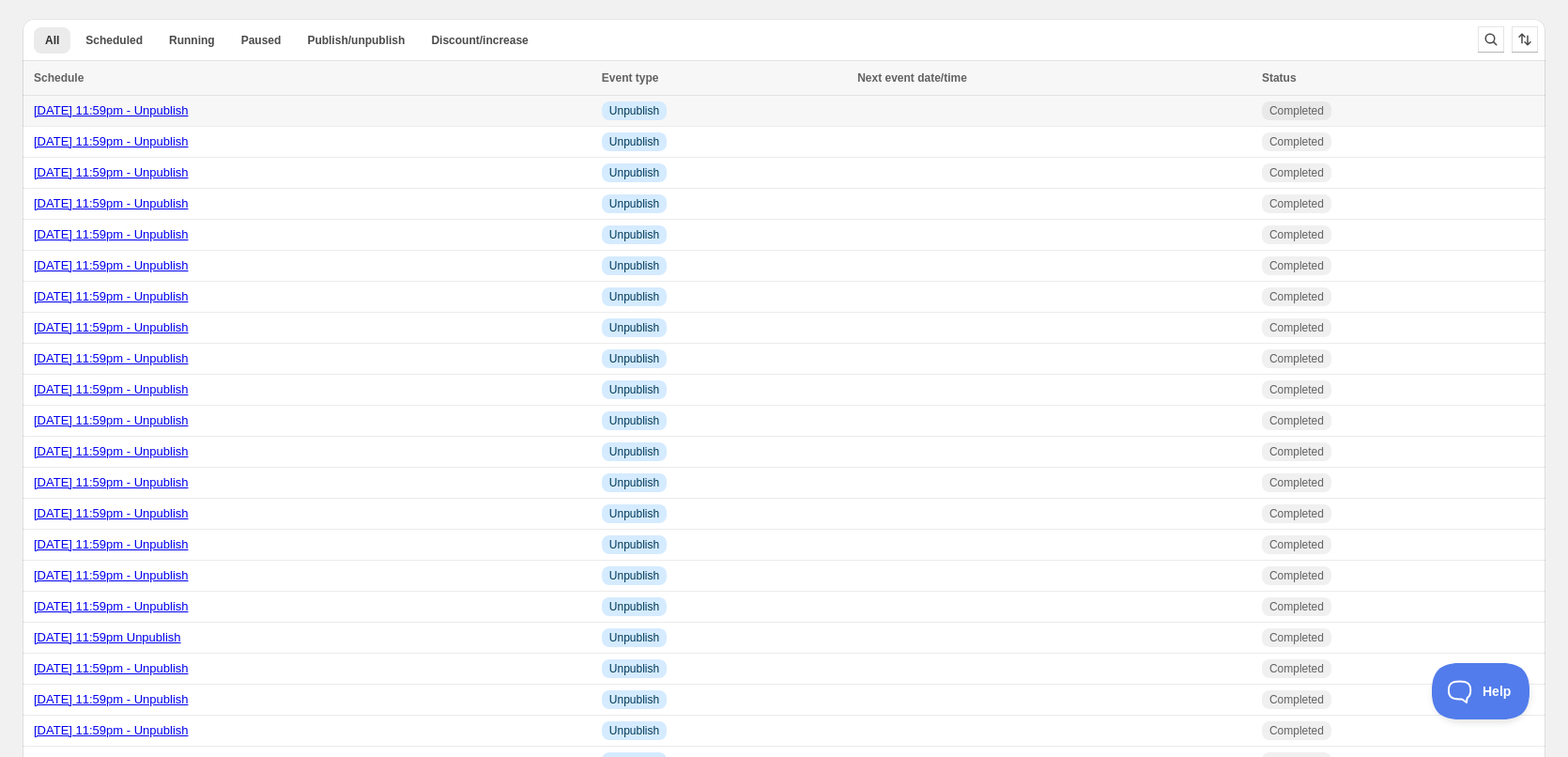
drag, startPoint x: 302, startPoint y: 108, endPoint x: 41, endPoint y: 121, distance: 261.3
click at [41, 121] on td "Sunday 28th September 11:59pm - Unpublish" at bounding box center [310, 111] width 574 height 31
click at [147, 146] on link "Saturday 27th September 11:59pm - Unpublish" at bounding box center [111, 141] width 155 height 14
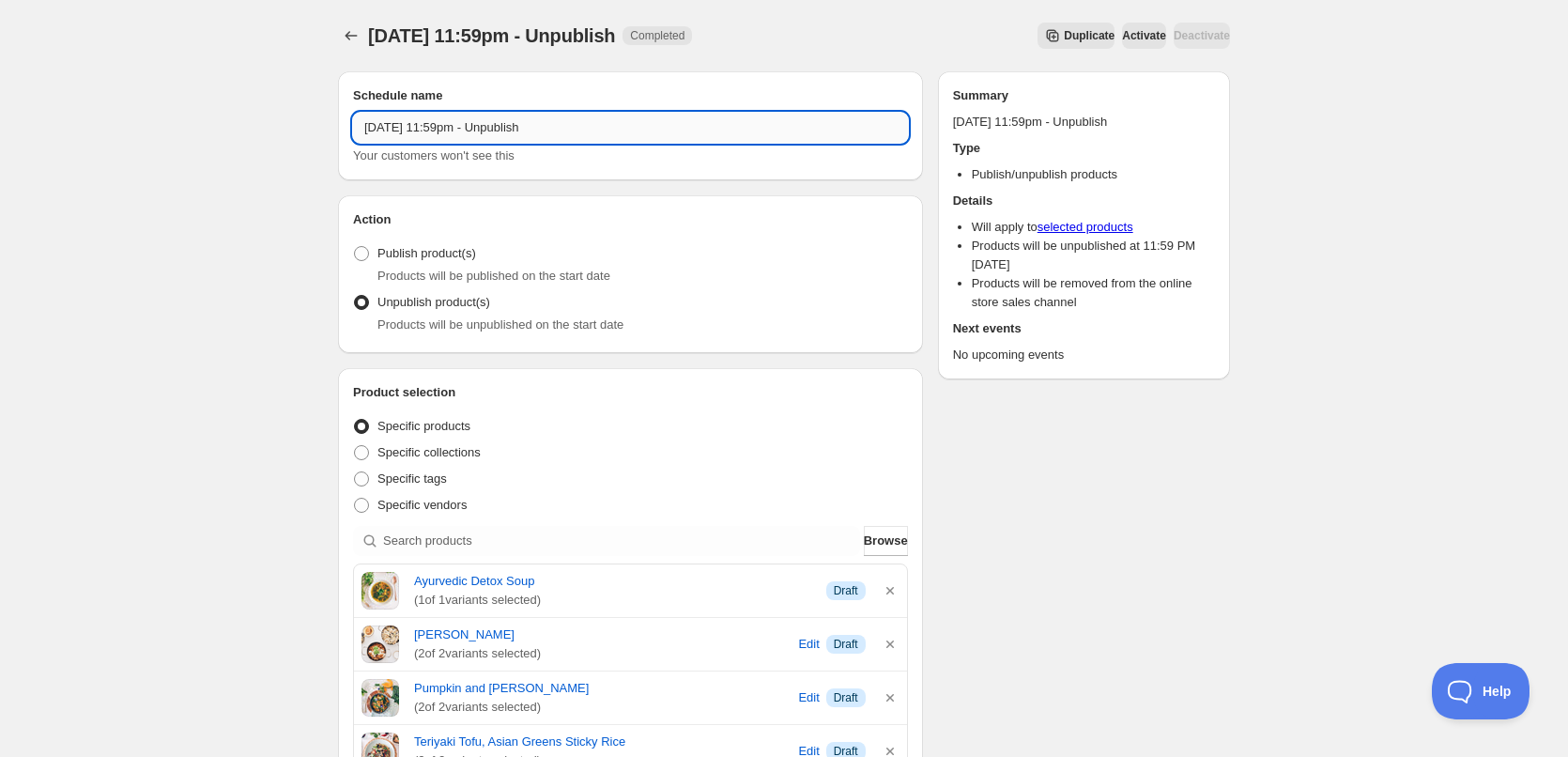
click at [501, 141] on input "Saturday 27th September 11:59pm - Unpublish" at bounding box center [630, 128] width 555 height 30
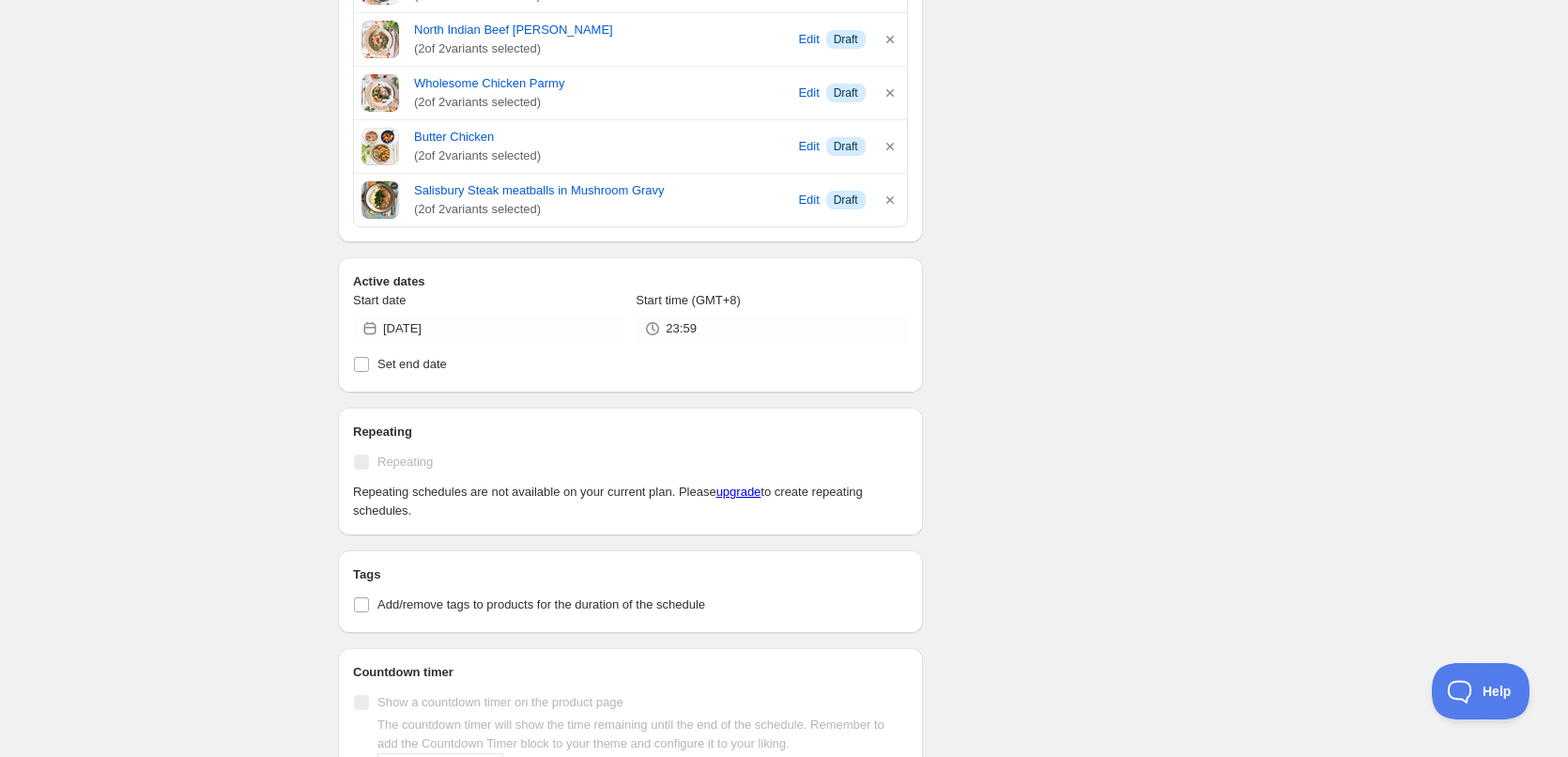
scroll to position [1344, 0]
